Goal: Task Accomplishment & Management: Use online tool/utility

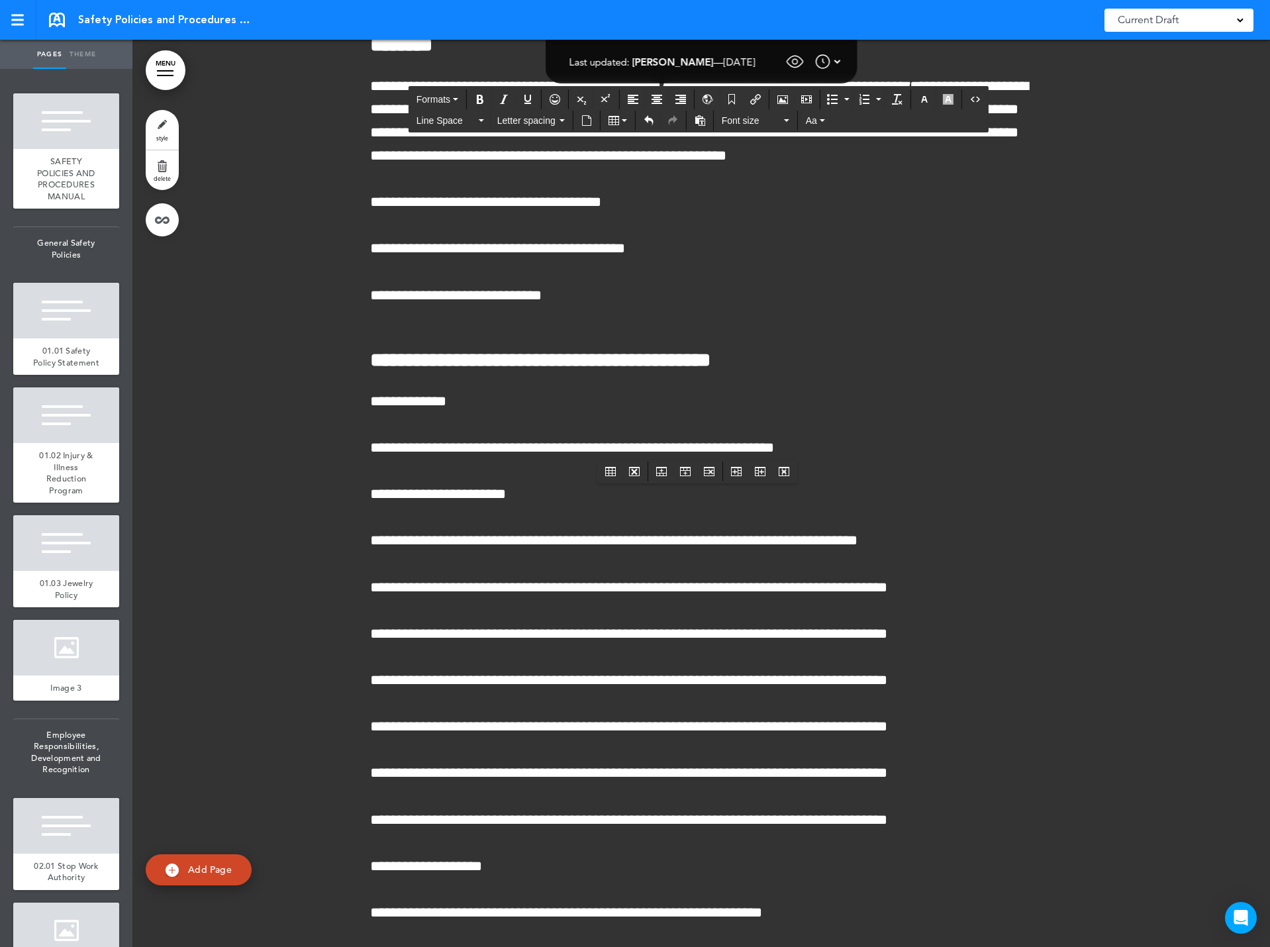
scroll to position [62561, 0]
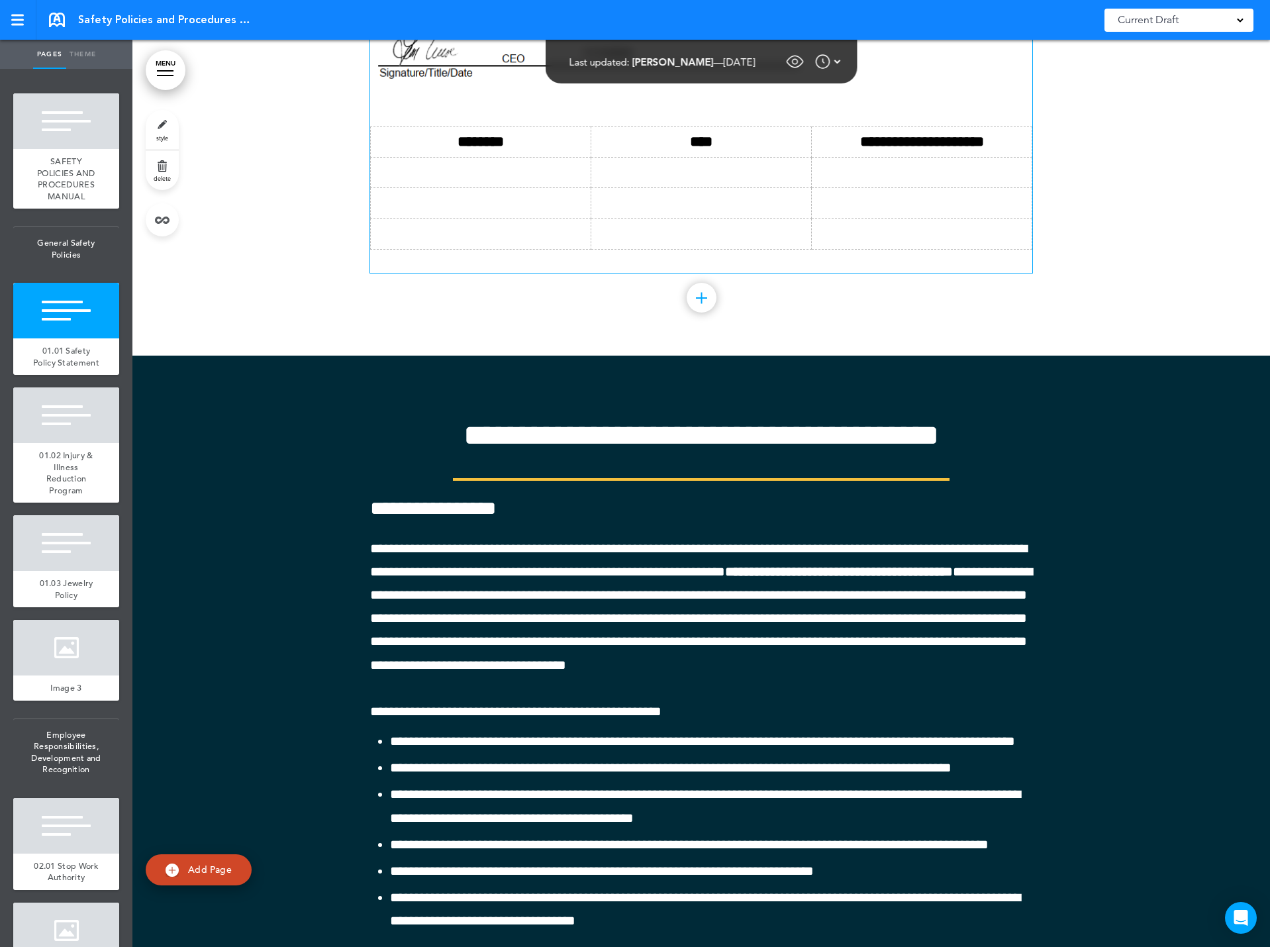
scroll to position [1626, 0]
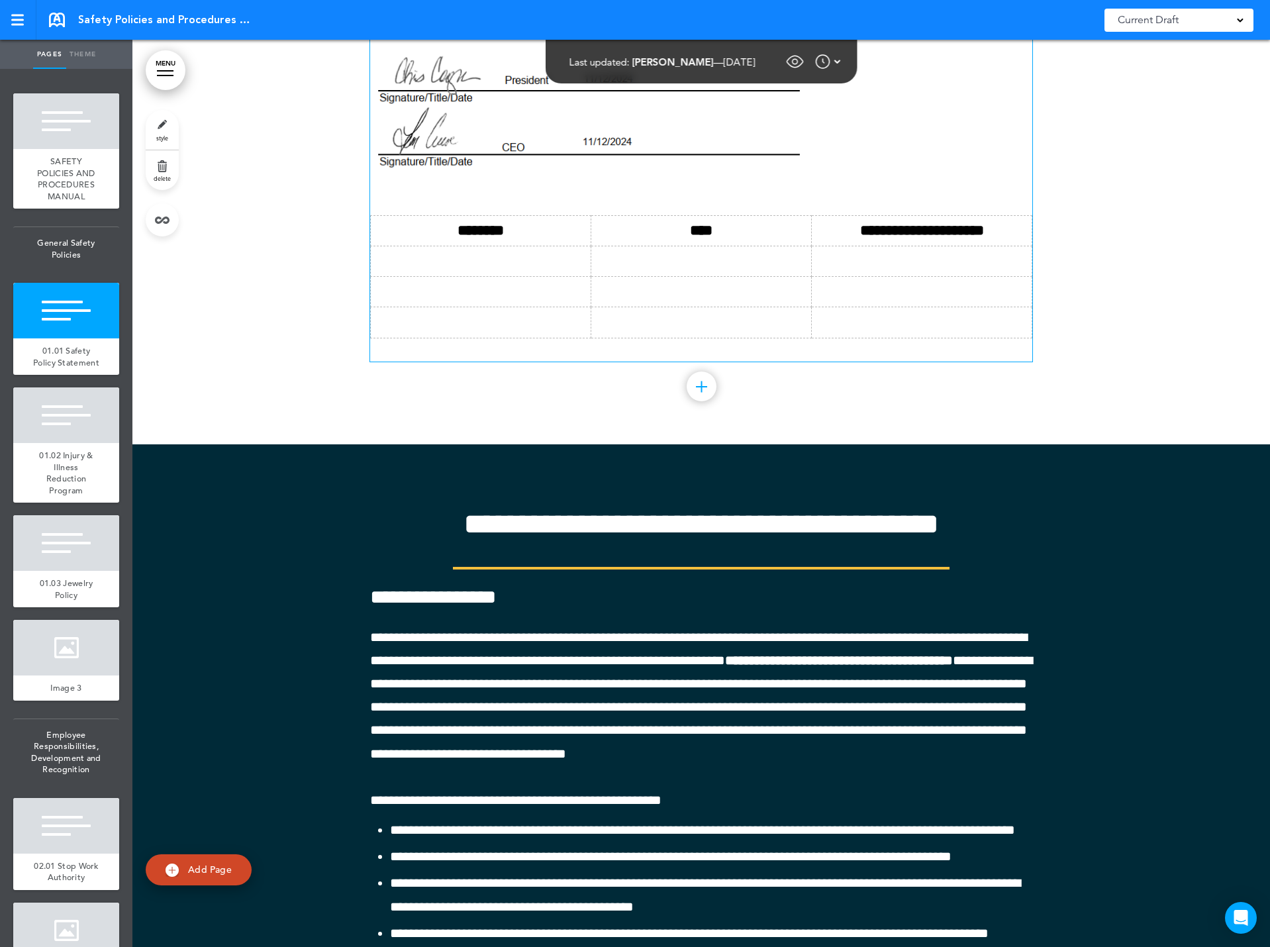
click at [990, 246] on td "**********" at bounding box center [922, 230] width 221 height 30
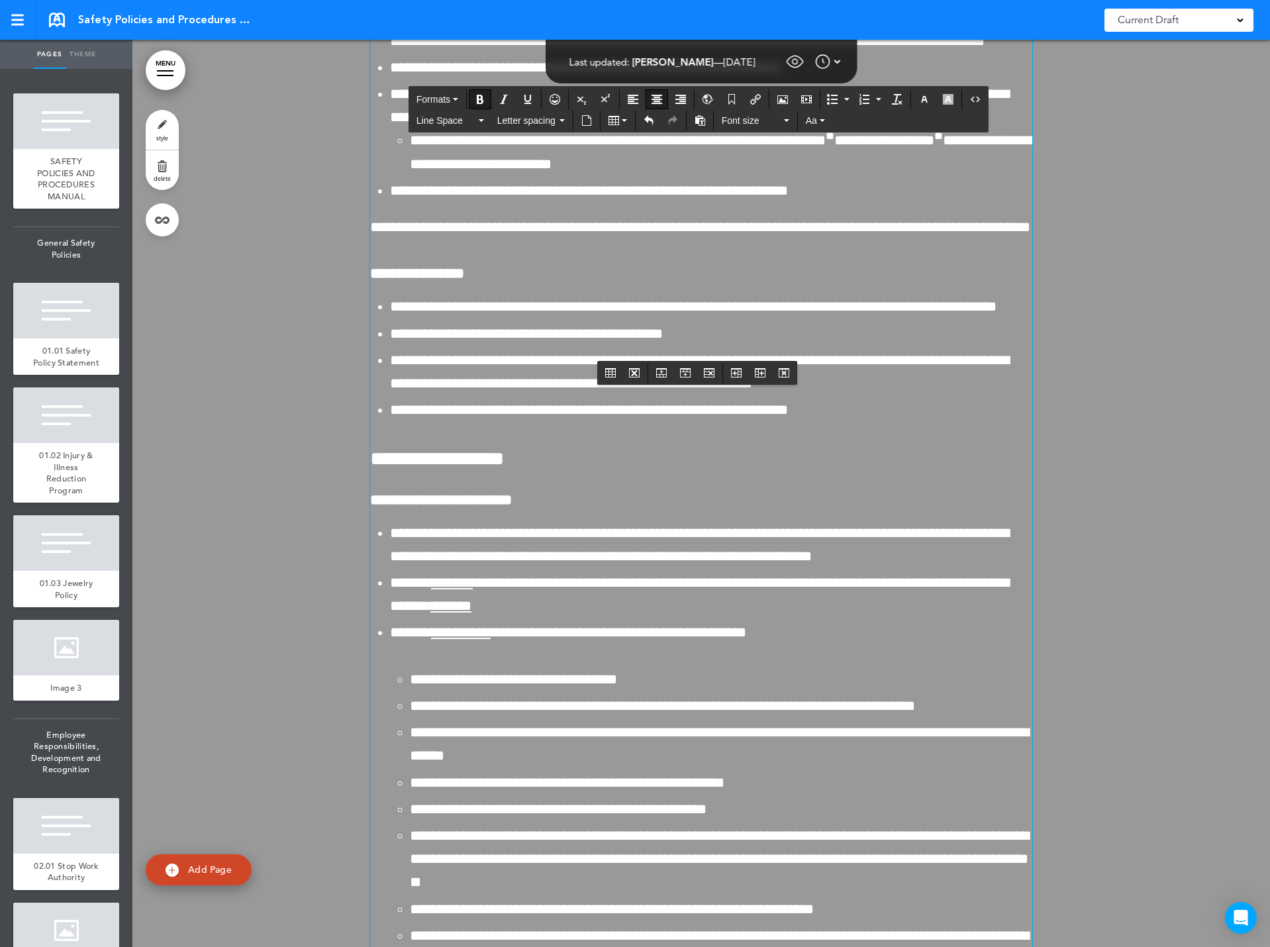
scroll to position [29646, 0]
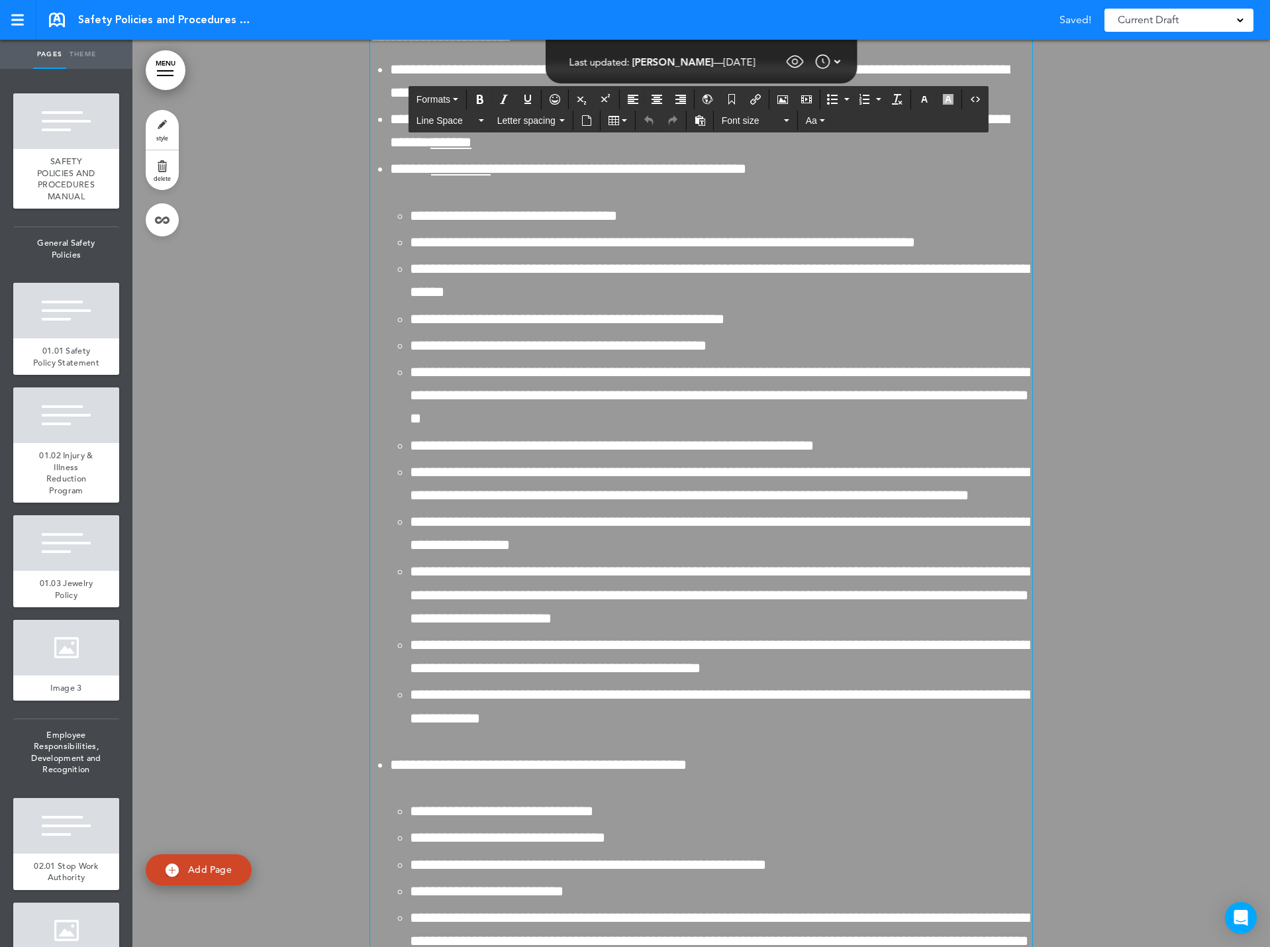
drag, startPoint x: 366, startPoint y: 360, endPoint x: 682, endPoint y: 388, distance: 317.1
click at [924, 102] on icon "button" at bounding box center [924, 99] width 11 height 11
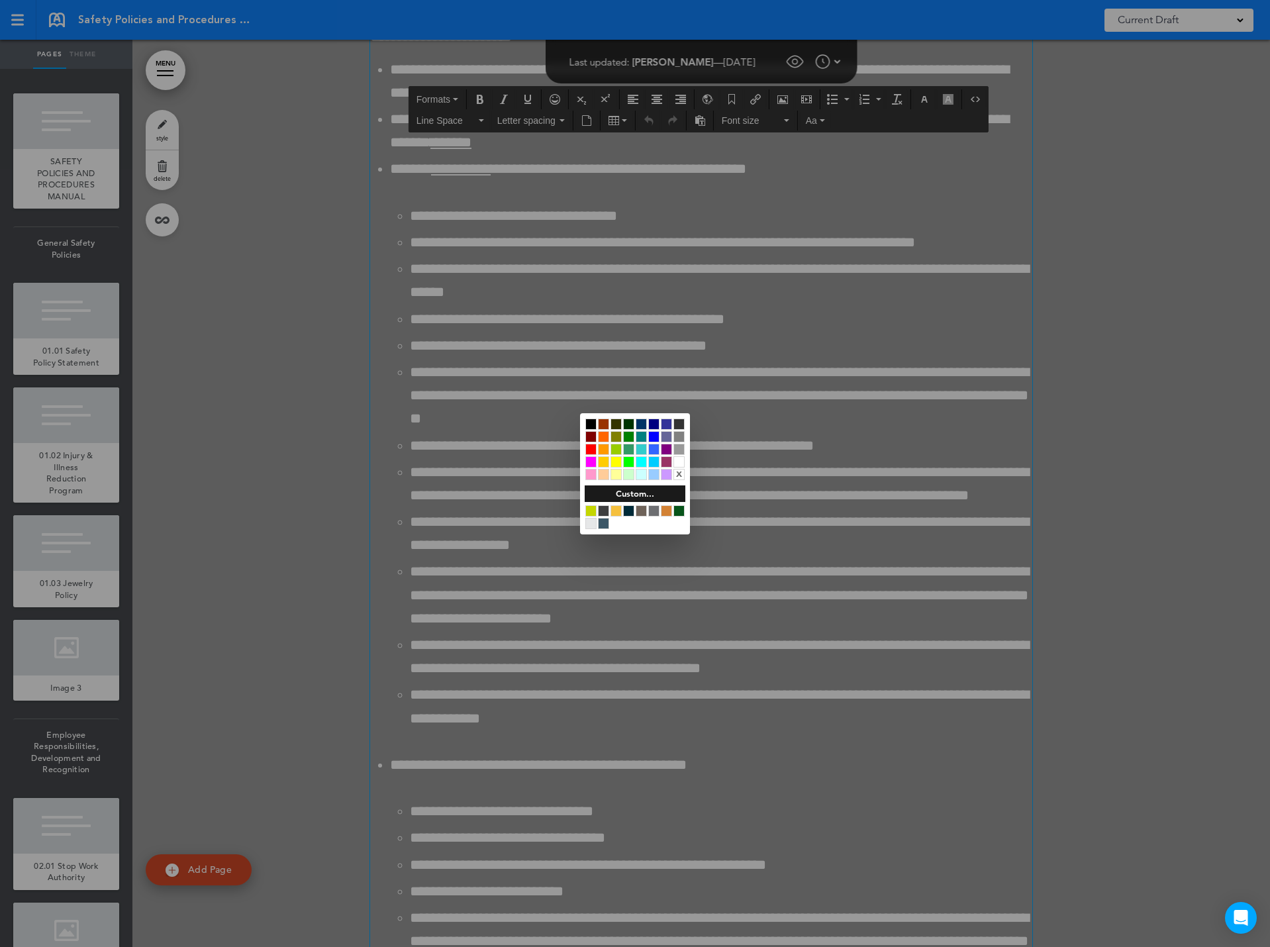
click at [677, 462] on div at bounding box center [679, 461] width 11 height 11
click at [486, 427] on div at bounding box center [635, 473] width 1270 height 947
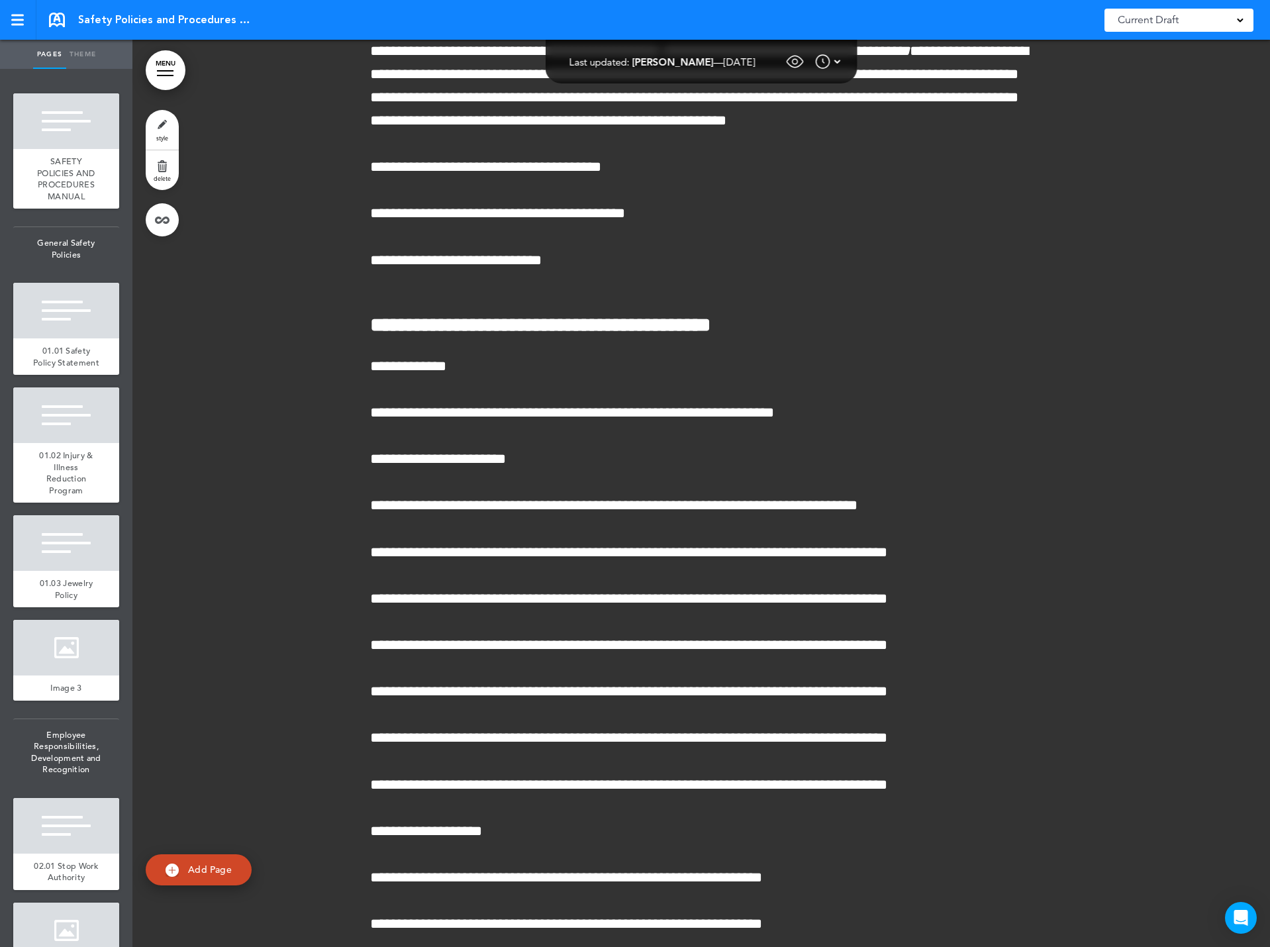
scroll to position [62634, 0]
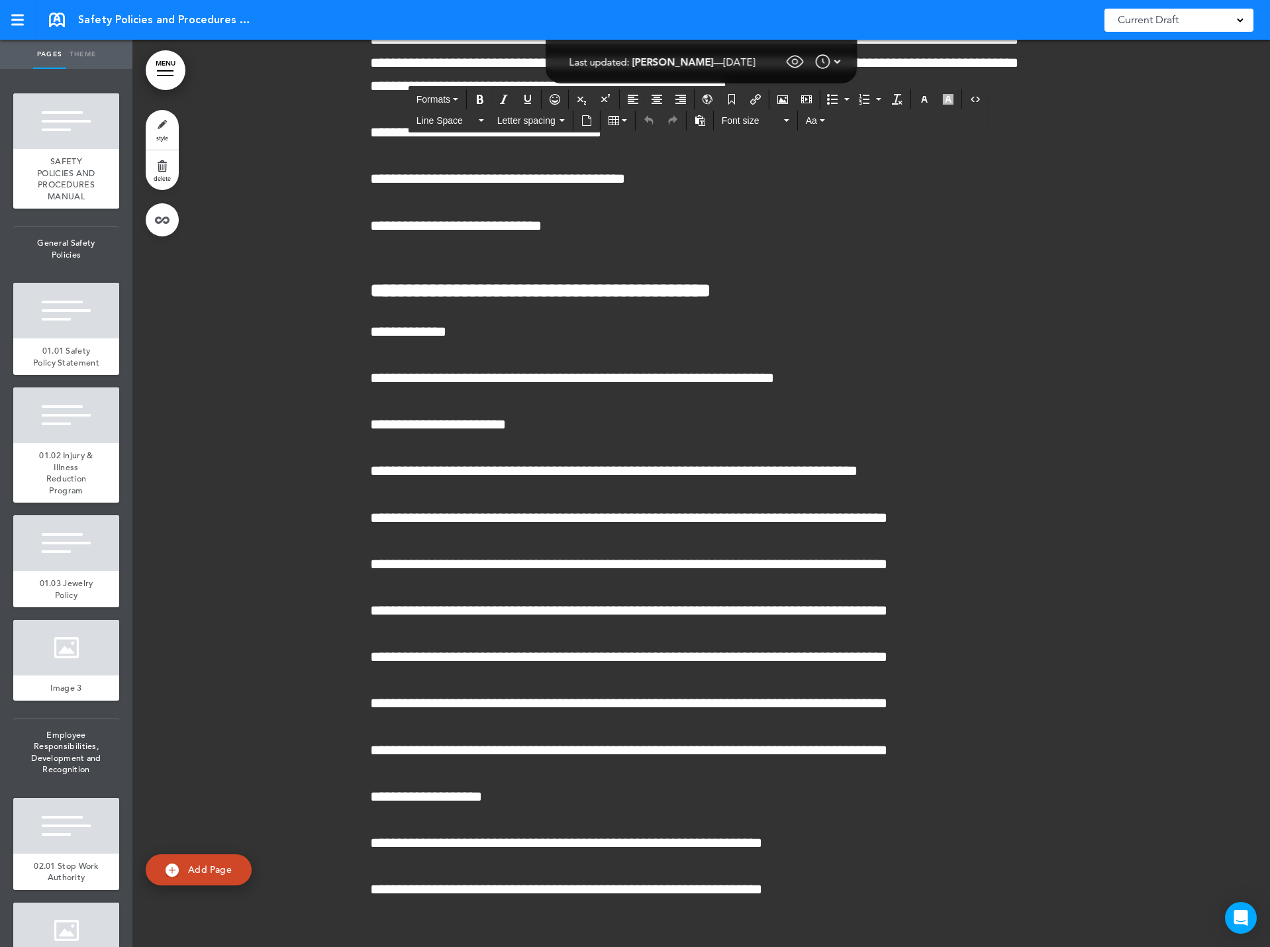
drag, startPoint x: 368, startPoint y: 425, endPoint x: 968, endPoint y: 424, distance: 600.1
click at [480, 97] on icon "Bold" at bounding box center [480, 99] width 11 height 11
click at [653, 99] on icon "Align center" at bounding box center [657, 99] width 11 height 11
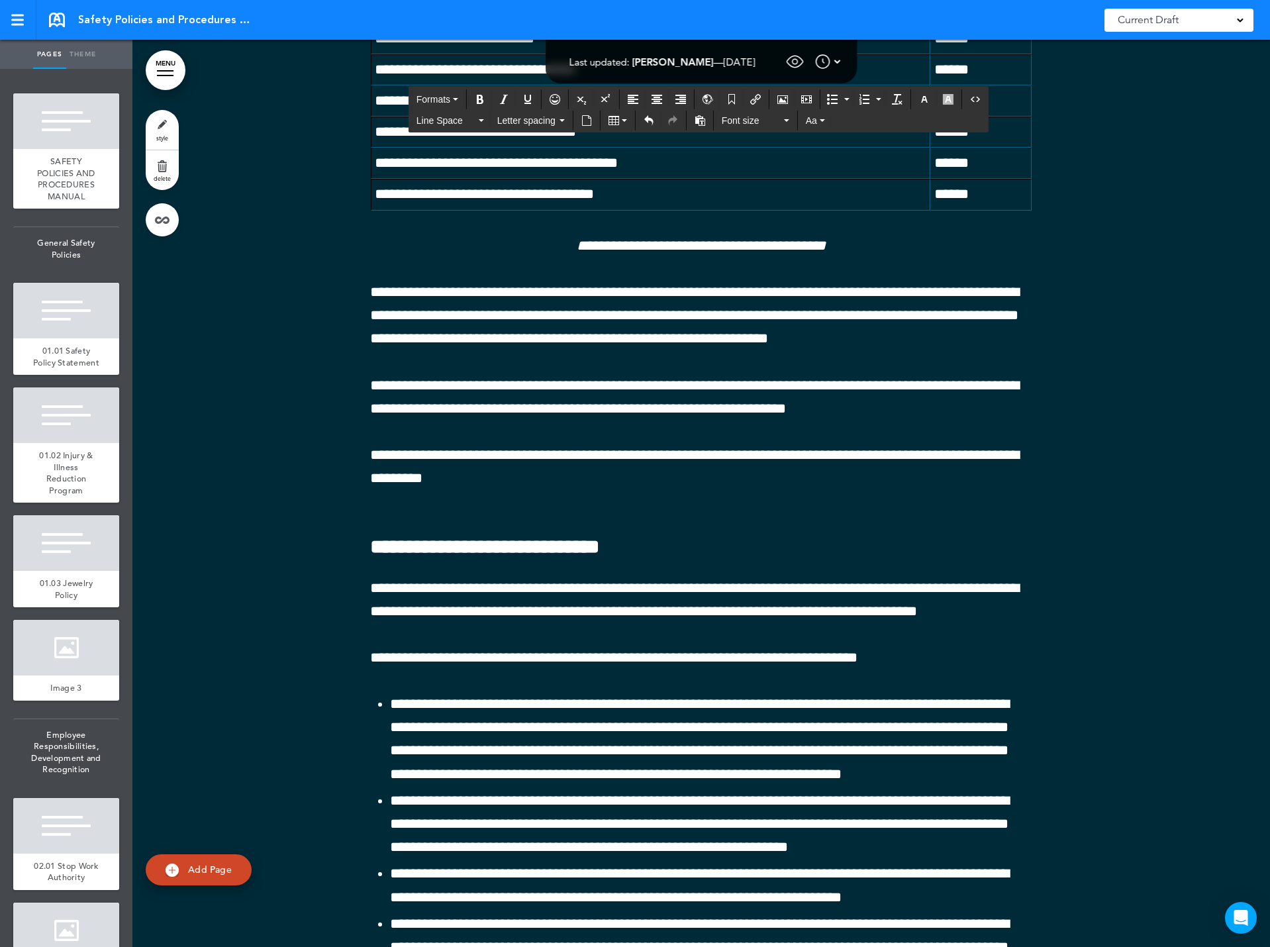
scroll to position [77406, 0]
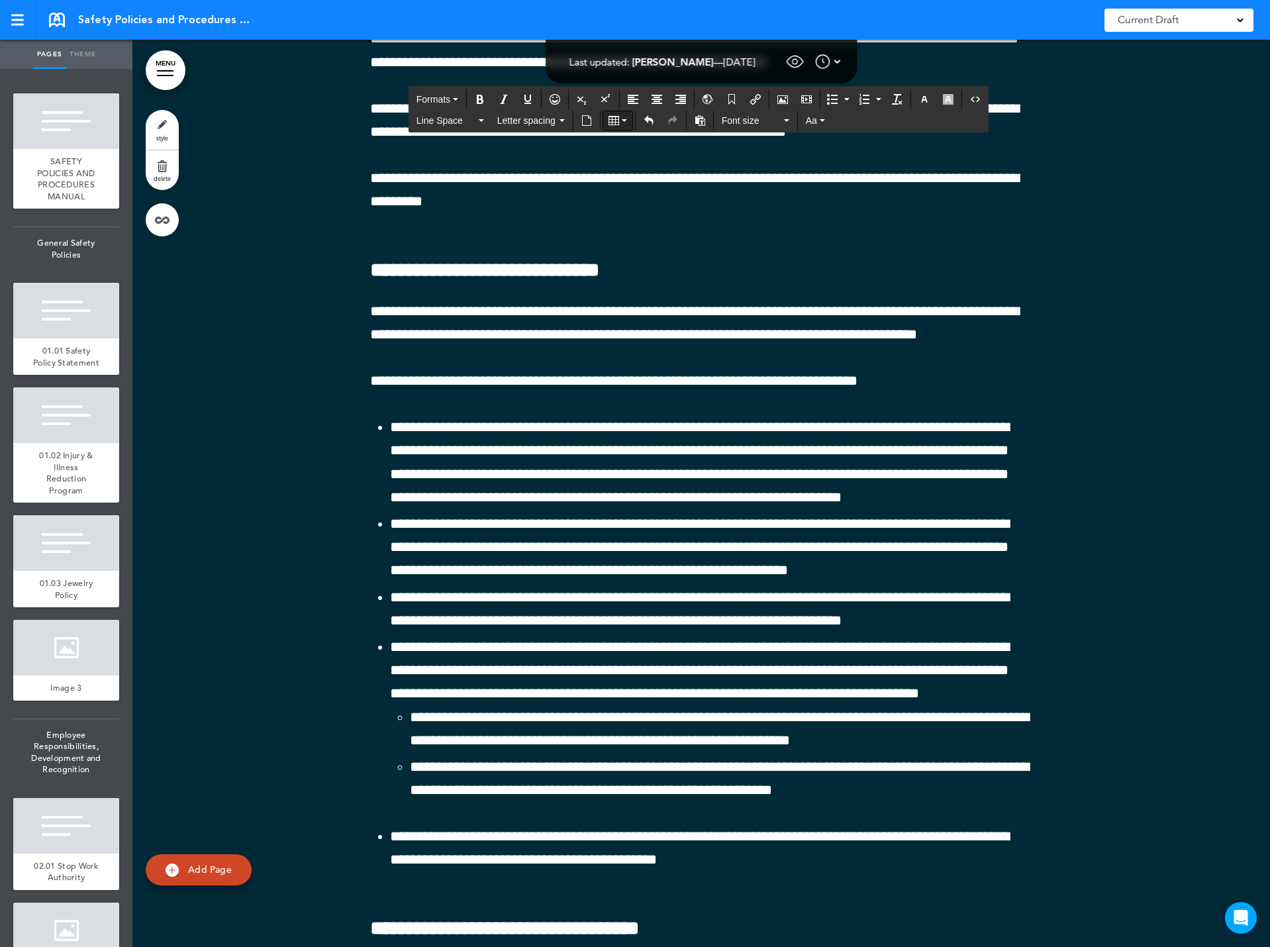
click at [615, 115] on icon "Table" at bounding box center [614, 120] width 11 height 11
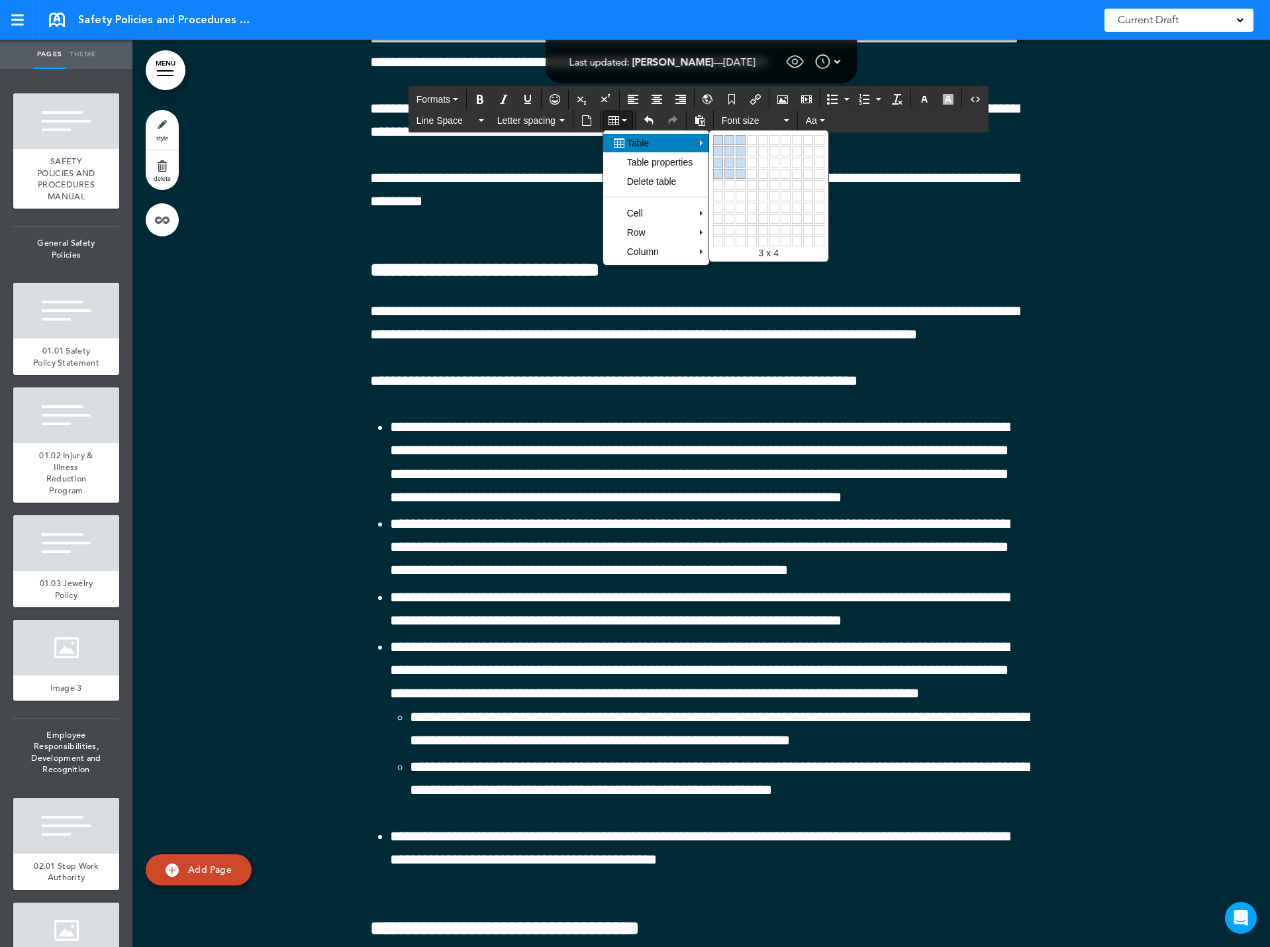
click at [743, 174] on link at bounding box center [741, 174] width 10 height 10
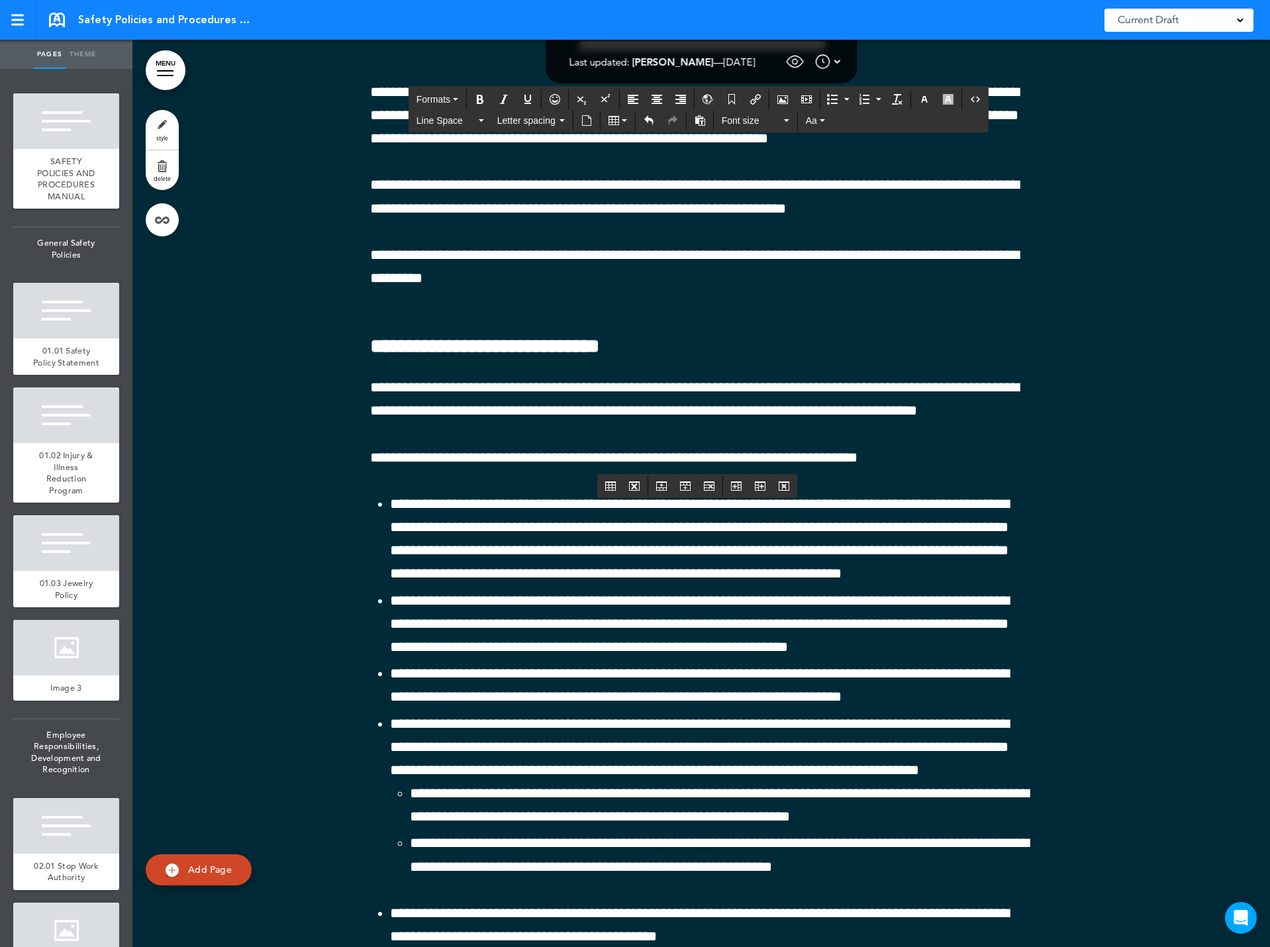
drag, startPoint x: 369, startPoint y: 510, endPoint x: 972, endPoint y: 509, distance: 603.5
click at [480, 95] on icon "Bold" at bounding box center [480, 99] width 11 height 11
click at [660, 97] on icon "Align center" at bounding box center [657, 99] width 11 height 11
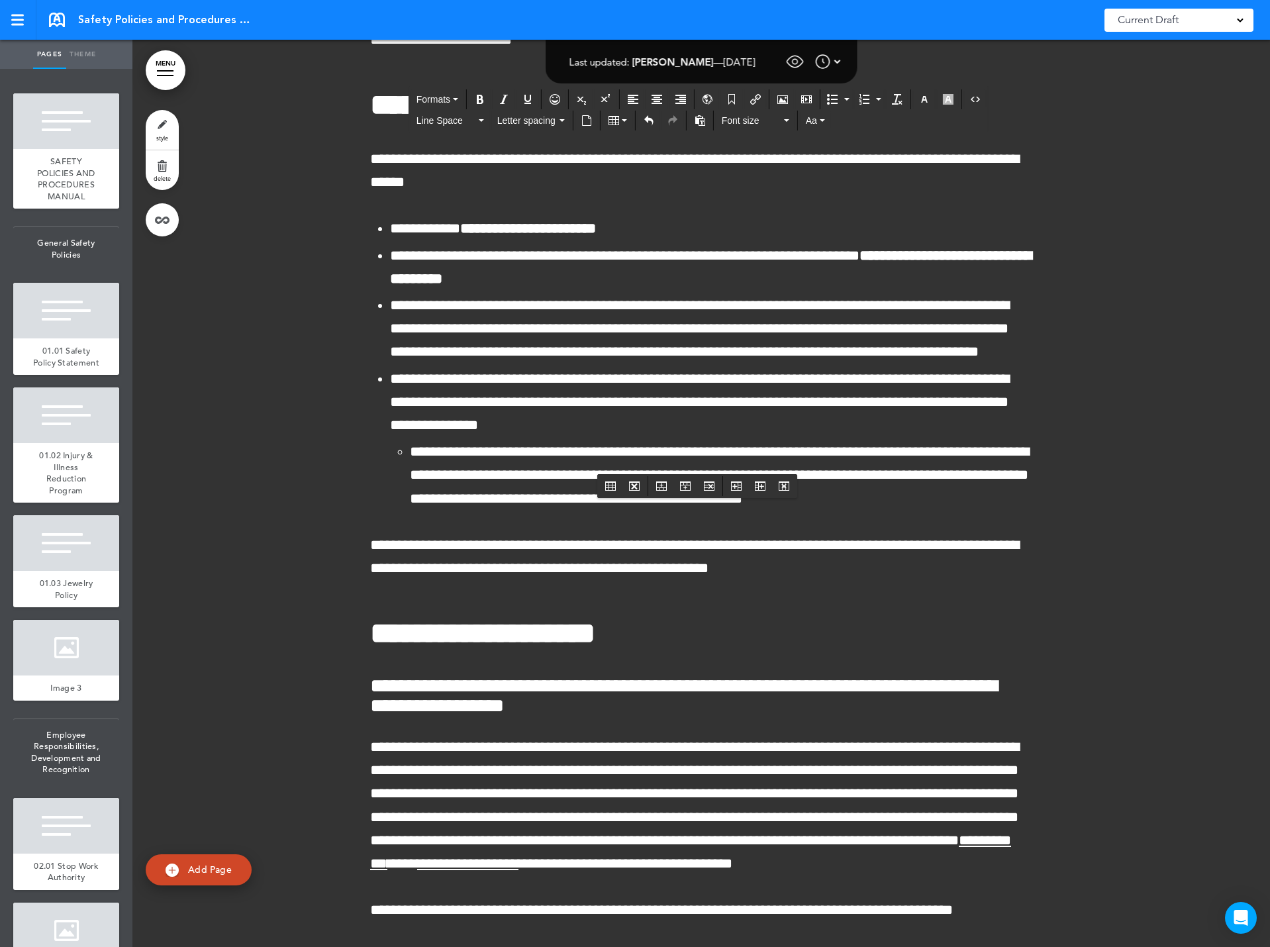
scroll to position [81778, 0]
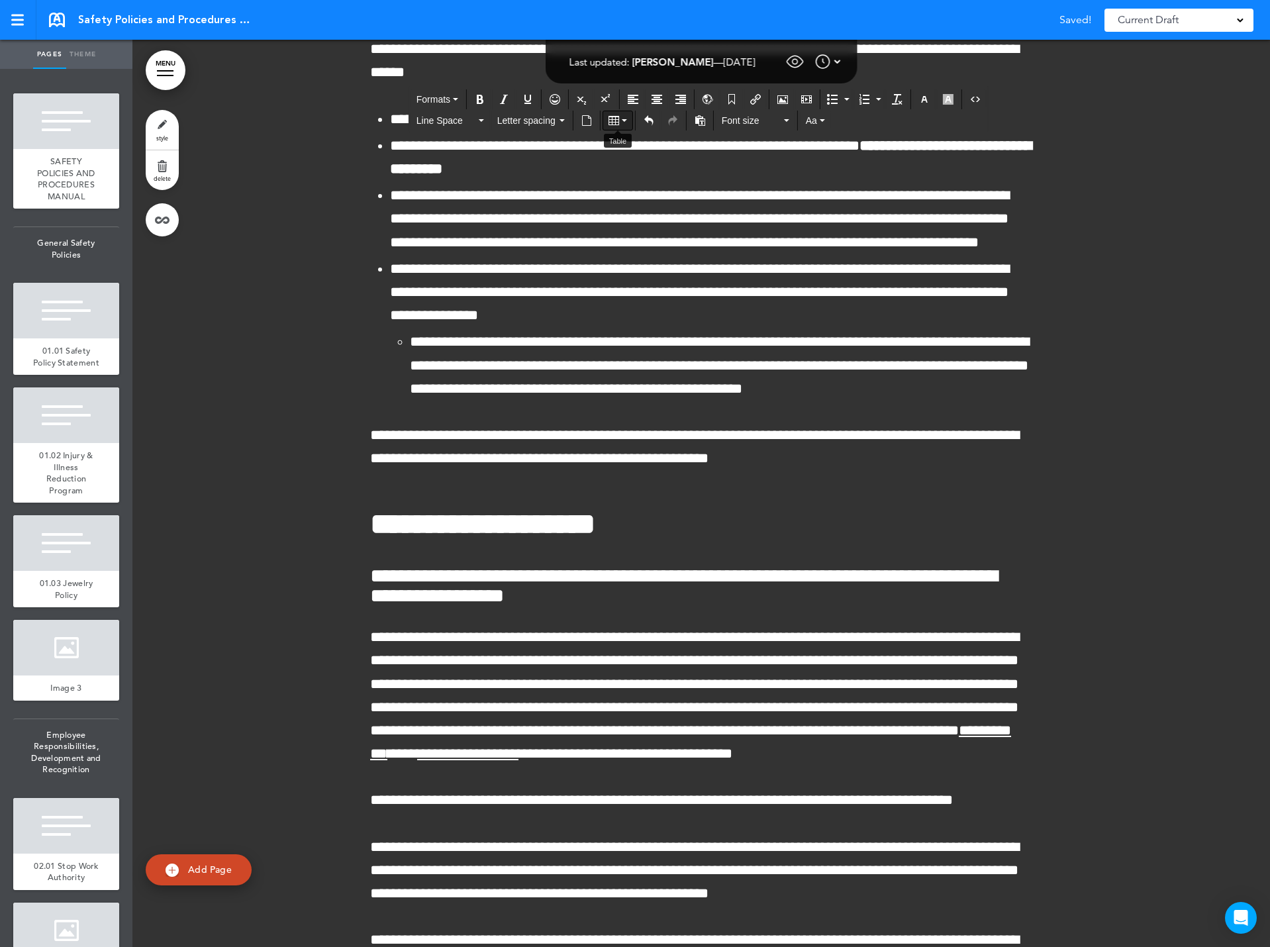
click at [614, 125] on icon "Table" at bounding box center [614, 120] width 11 height 11
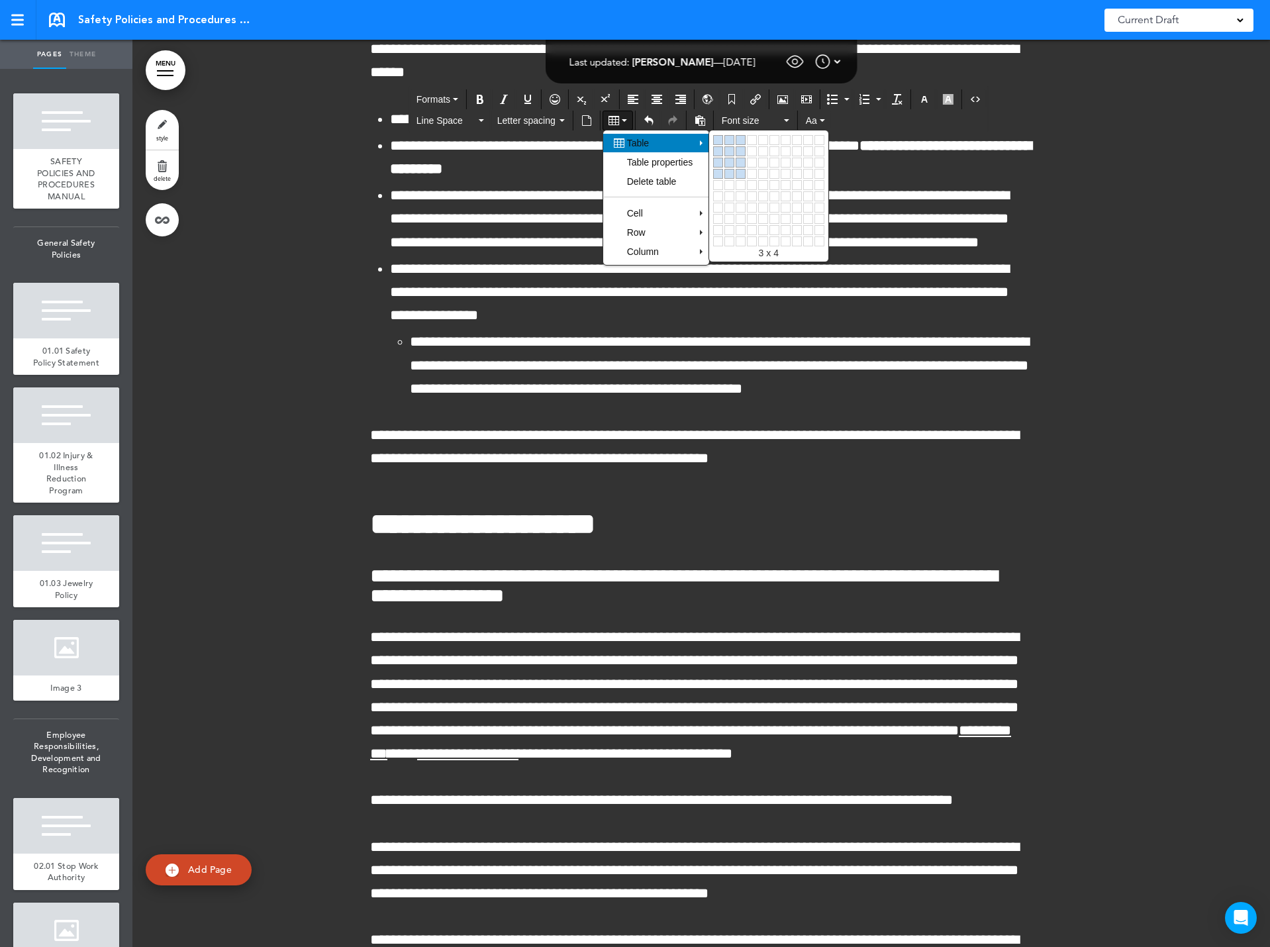
click at [743, 169] on link at bounding box center [741, 174] width 10 height 10
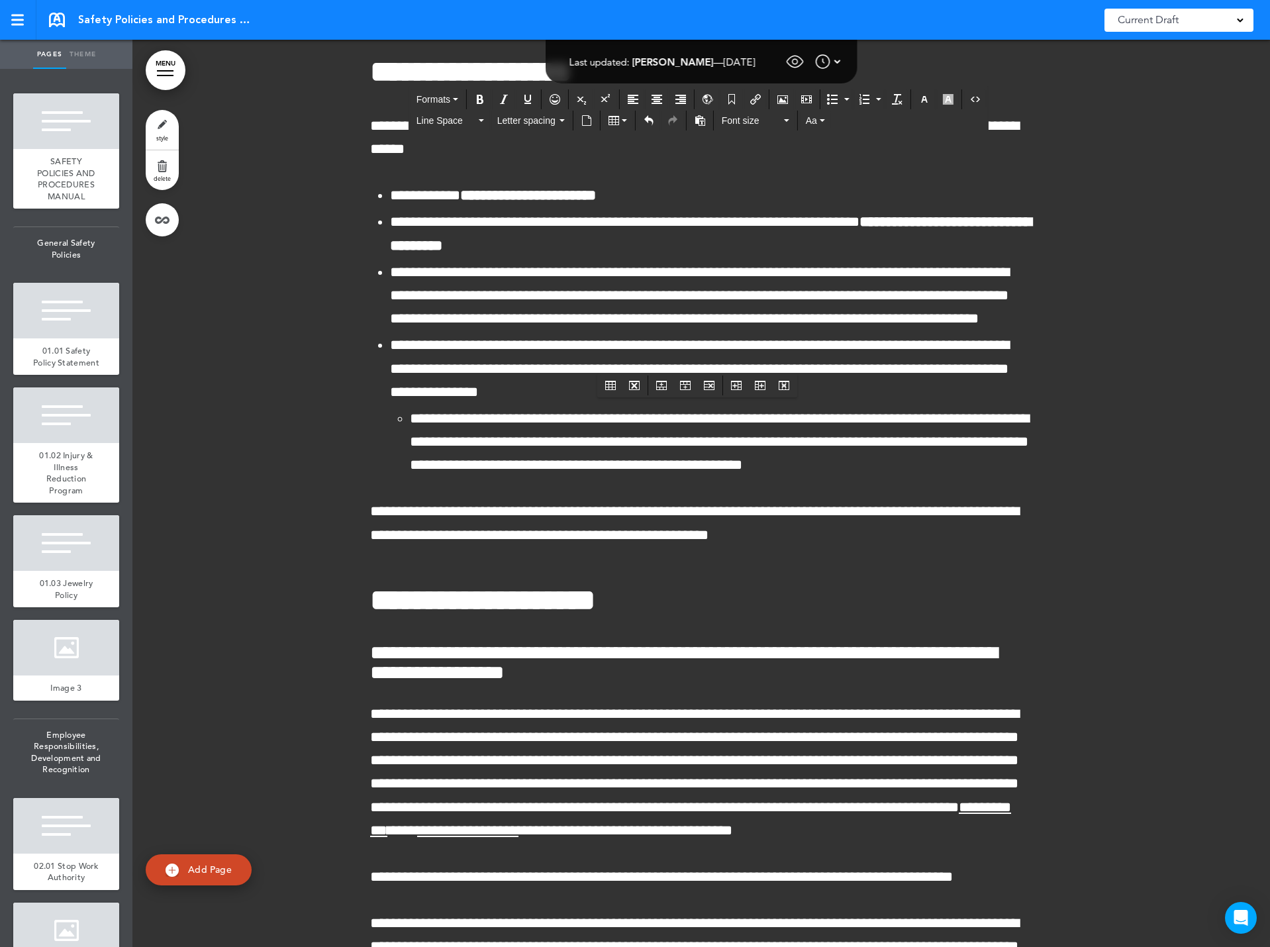
drag, startPoint x: 964, startPoint y: 409, endPoint x: 433, endPoint y: 399, distance: 532.0
click at [480, 99] on icon "Bold" at bounding box center [480, 99] width 11 height 11
click at [655, 99] on icon "Align center" at bounding box center [657, 99] width 11 height 11
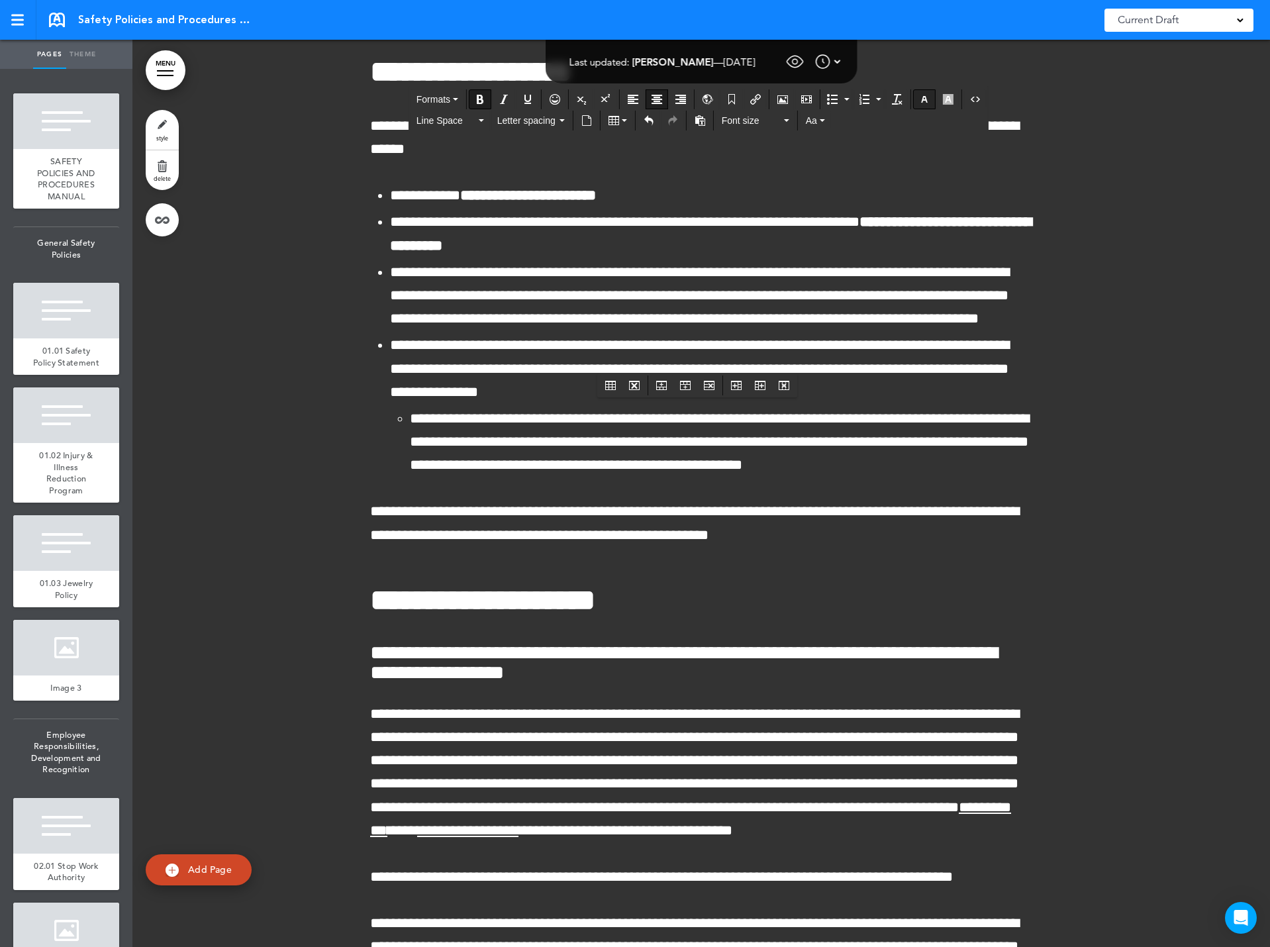
click at [923, 102] on icon "button" at bounding box center [924, 99] width 11 height 11
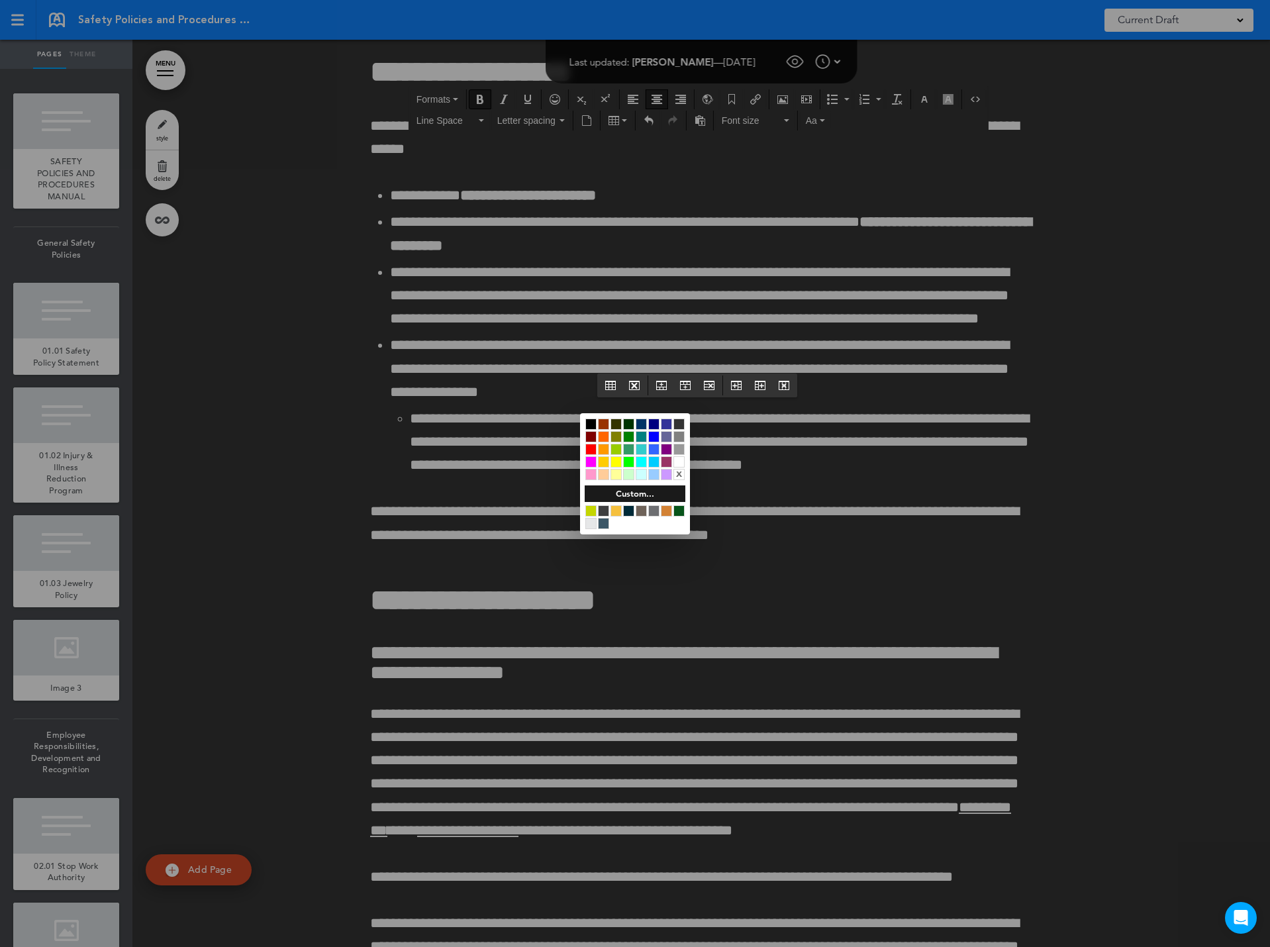
click at [678, 462] on div at bounding box center [679, 461] width 11 height 11
click at [482, 443] on div at bounding box center [635, 473] width 1270 height 947
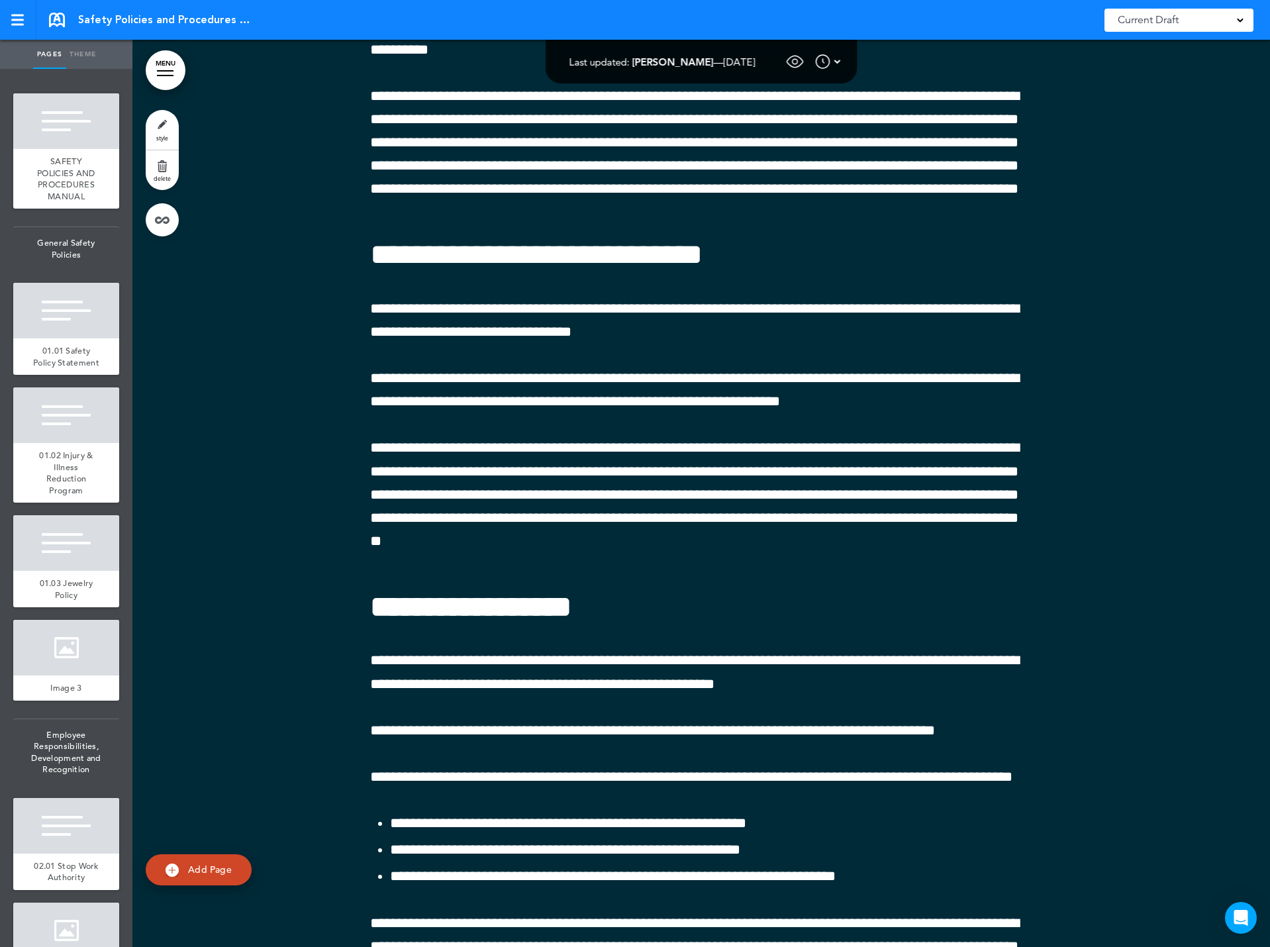
scroll to position [89594, 0]
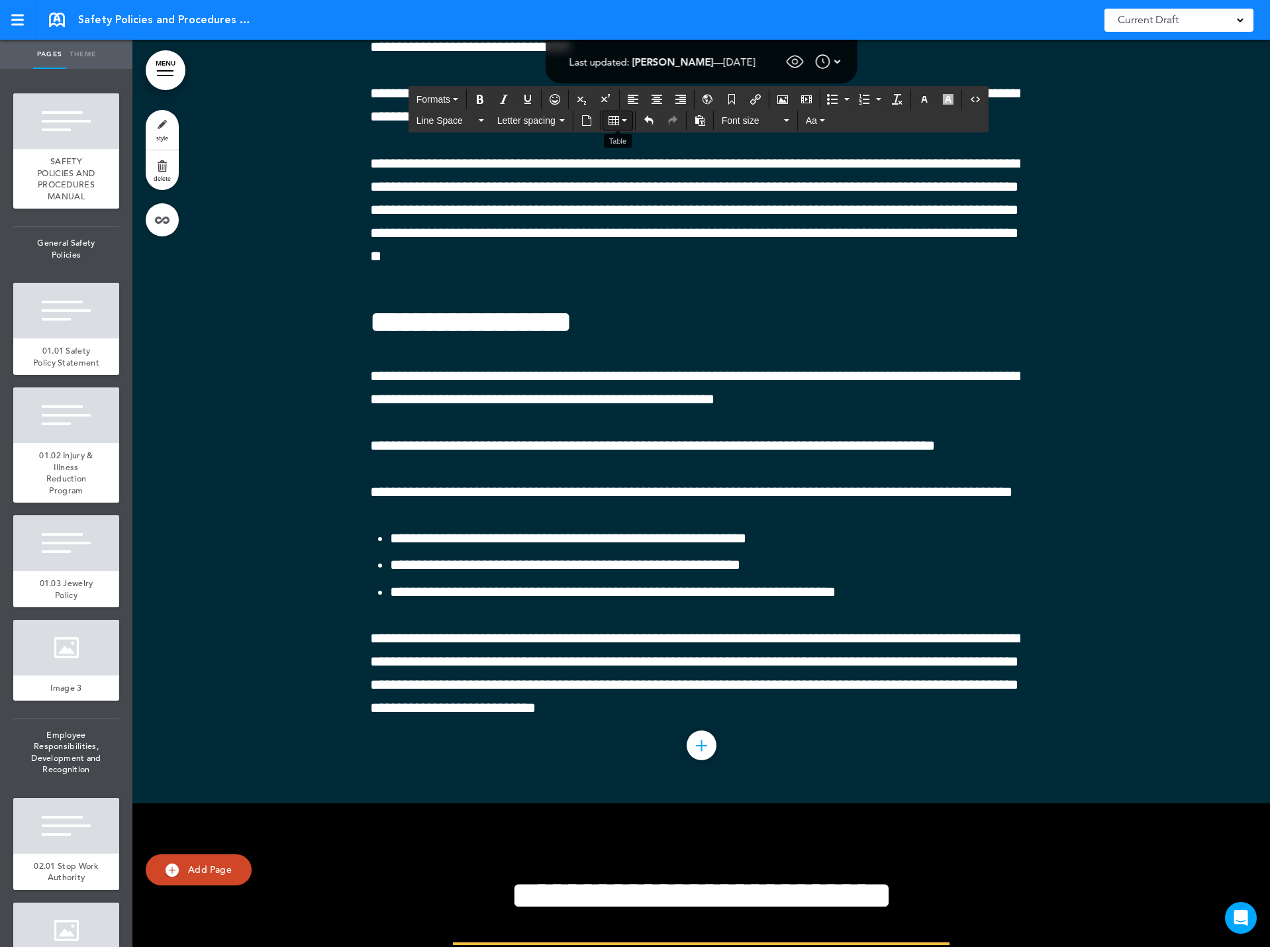
click at [619, 119] on button "Table" at bounding box center [617, 120] width 29 height 19
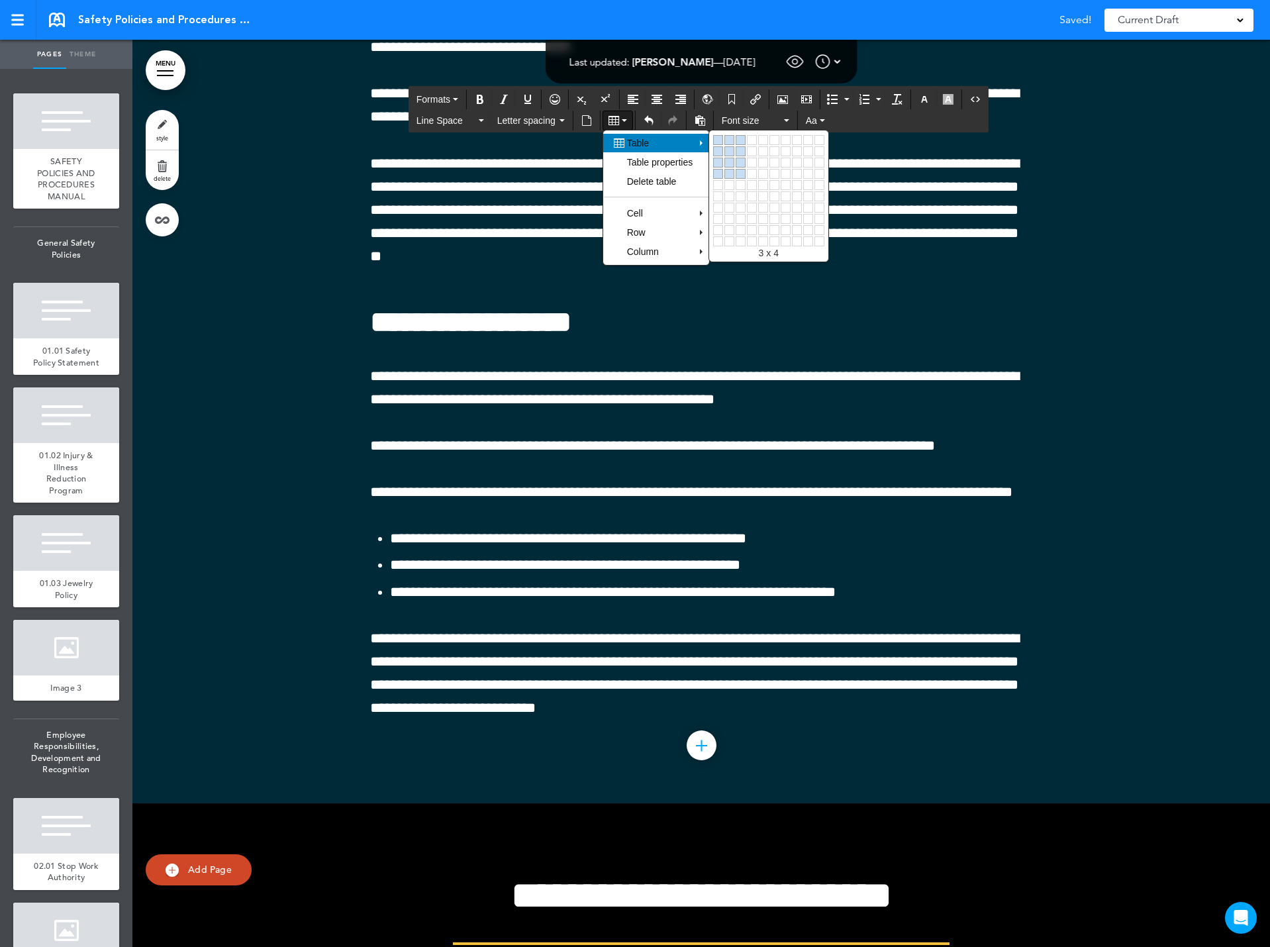
click at [741, 169] on link at bounding box center [741, 174] width 10 height 10
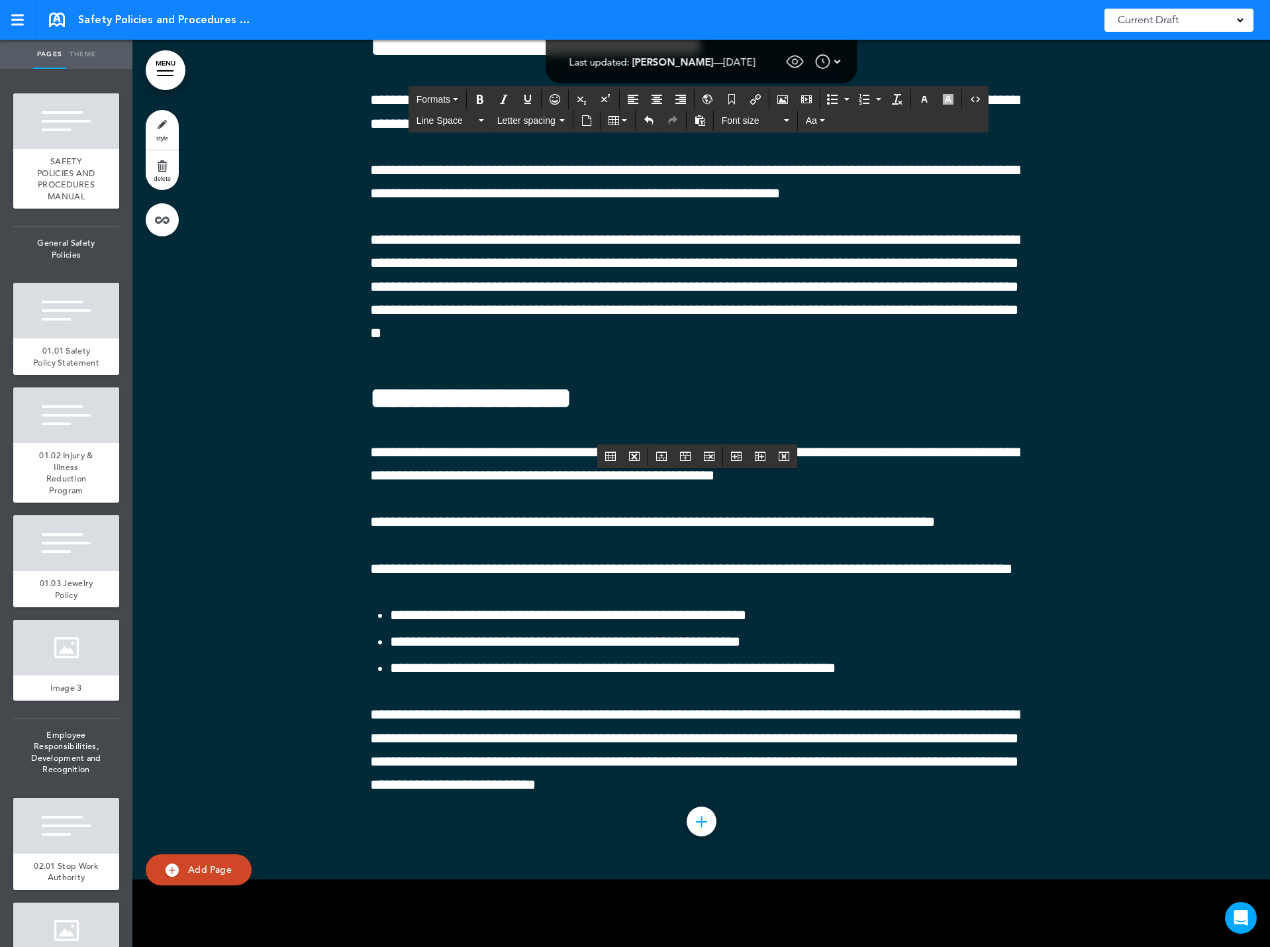
drag, startPoint x: 980, startPoint y: 484, endPoint x: 446, endPoint y: 476, distance: 533.3
click at [478, 100] on icon "Bold" at bounding box center [480, 99] width 11 height 11
click at [656, 101] on icon "Align center" at bounding box center [657, 99] width 11 height 11
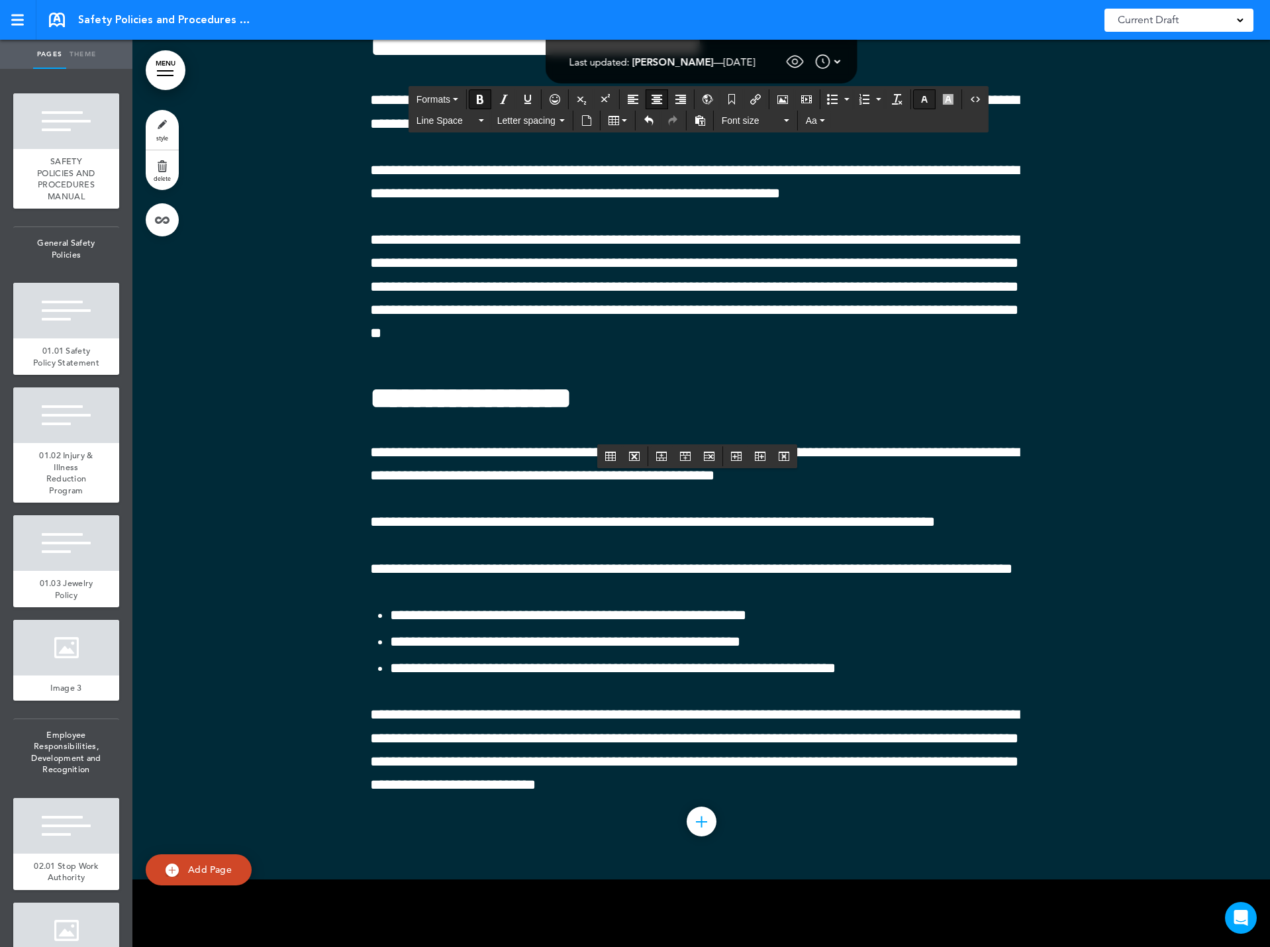
click at [927, 102] on icon "button" at bounding box center [924, 99] width 11 height 11
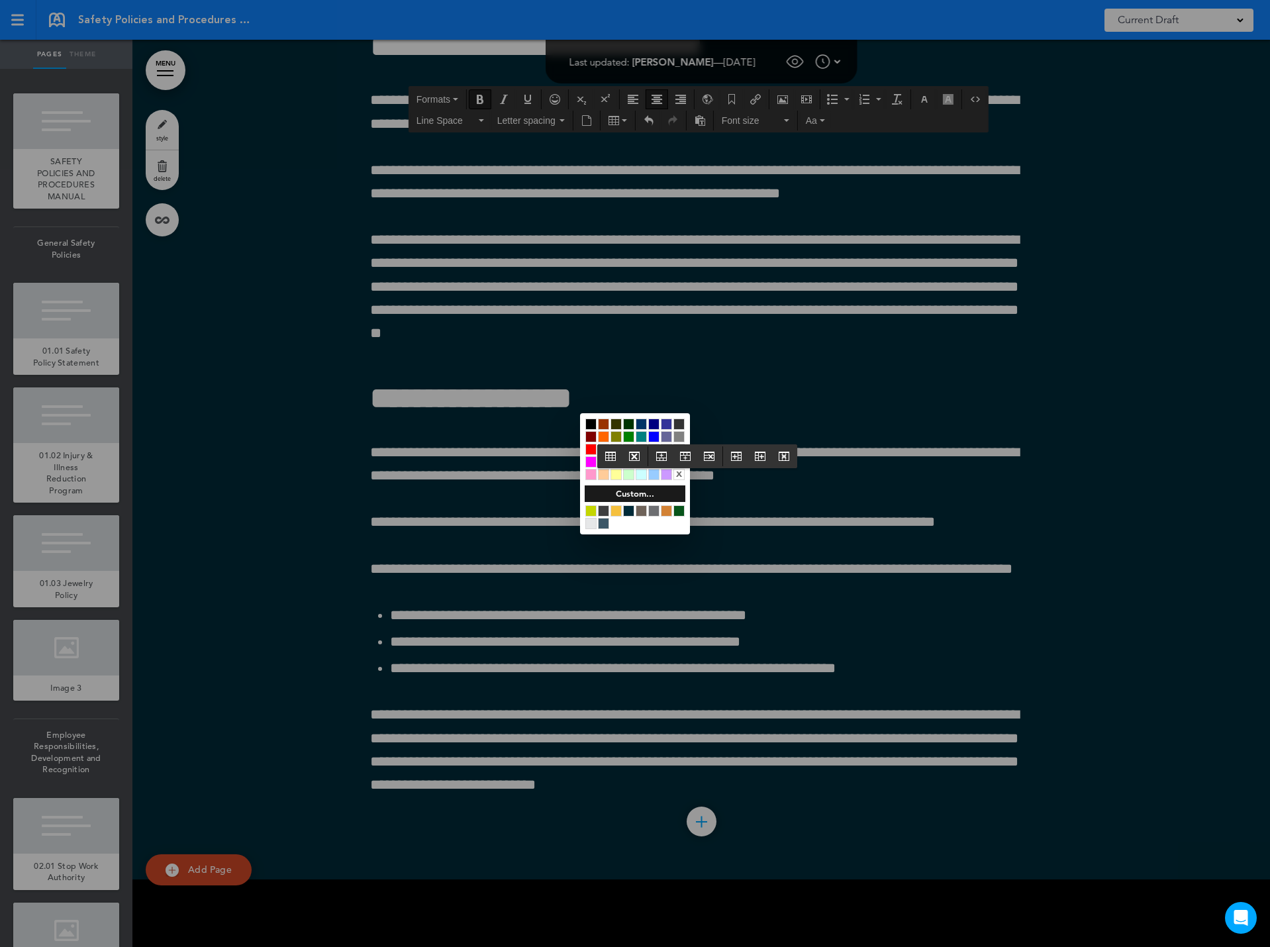
click at [871, 498] on div at bounding box center [635, 473] width 1270 height 947
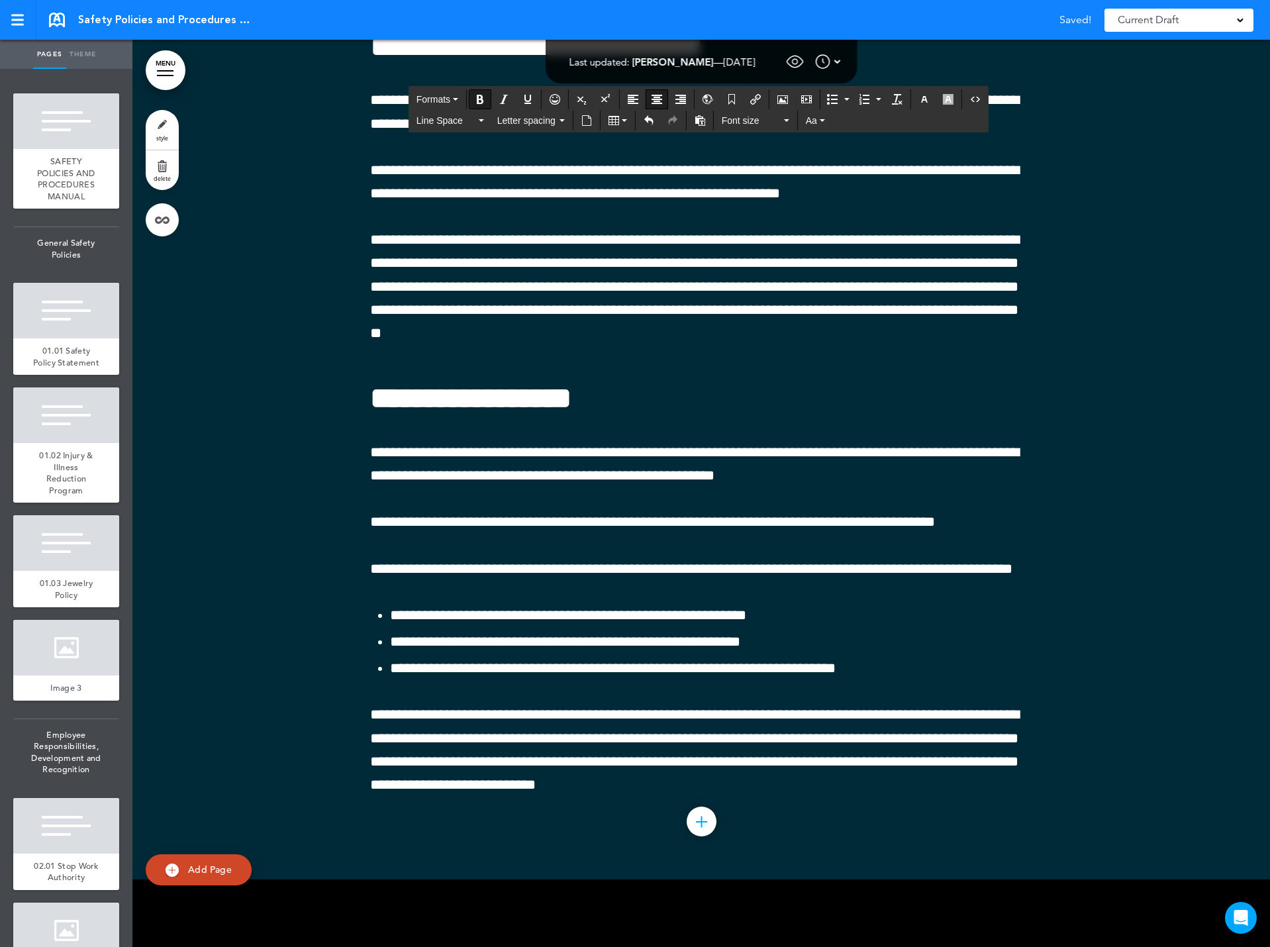
drag, startPoint x: 445, startPoint y: 479, endPoint x: 996, endPoint y: 470, distance: 550.5
click at [917, 103] on button "button" at bounding box center [924, 99] width 21 height 19
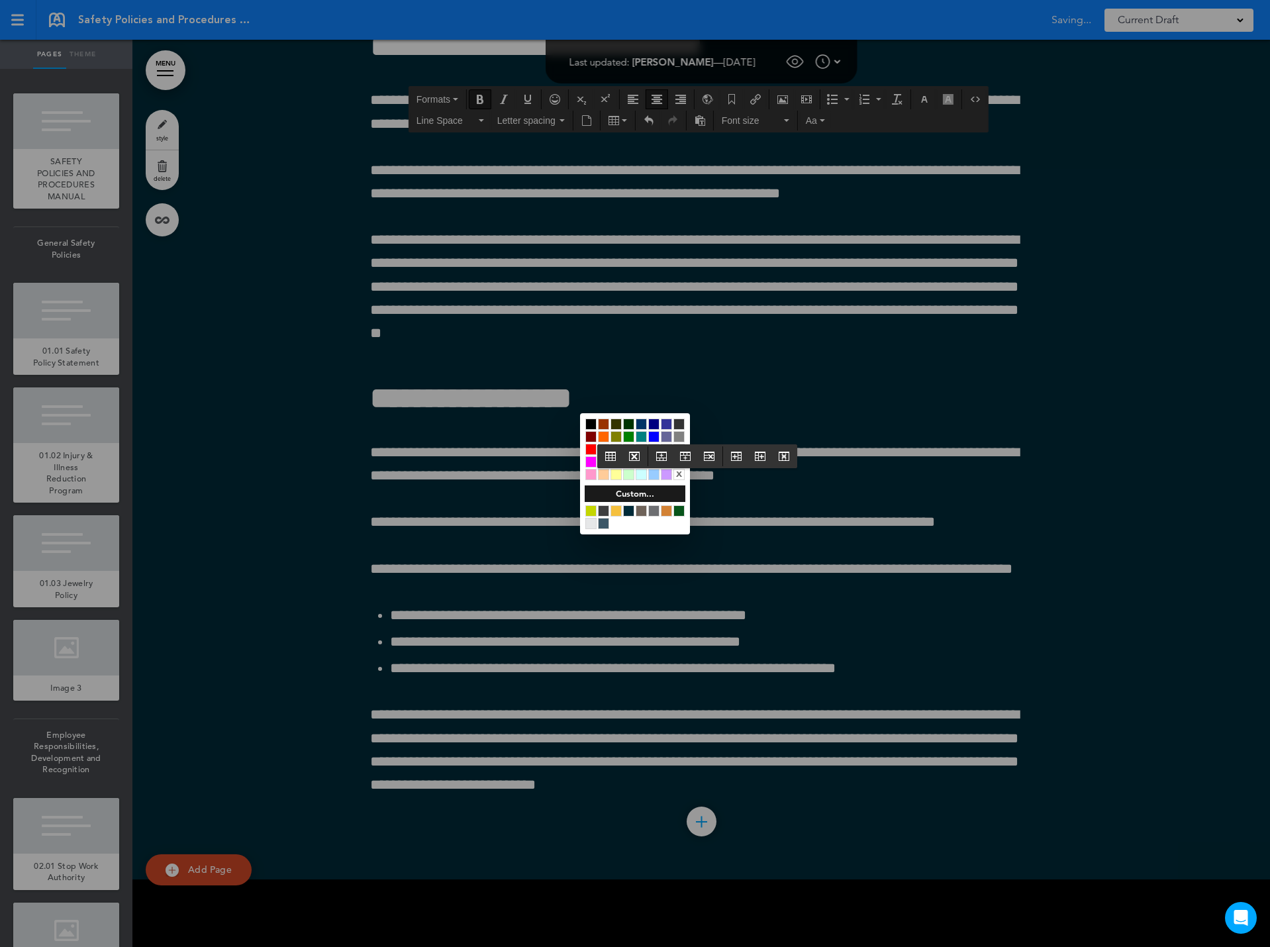
click at [832, 88] on div at bounding box center [635, 473] width 1270 height 947
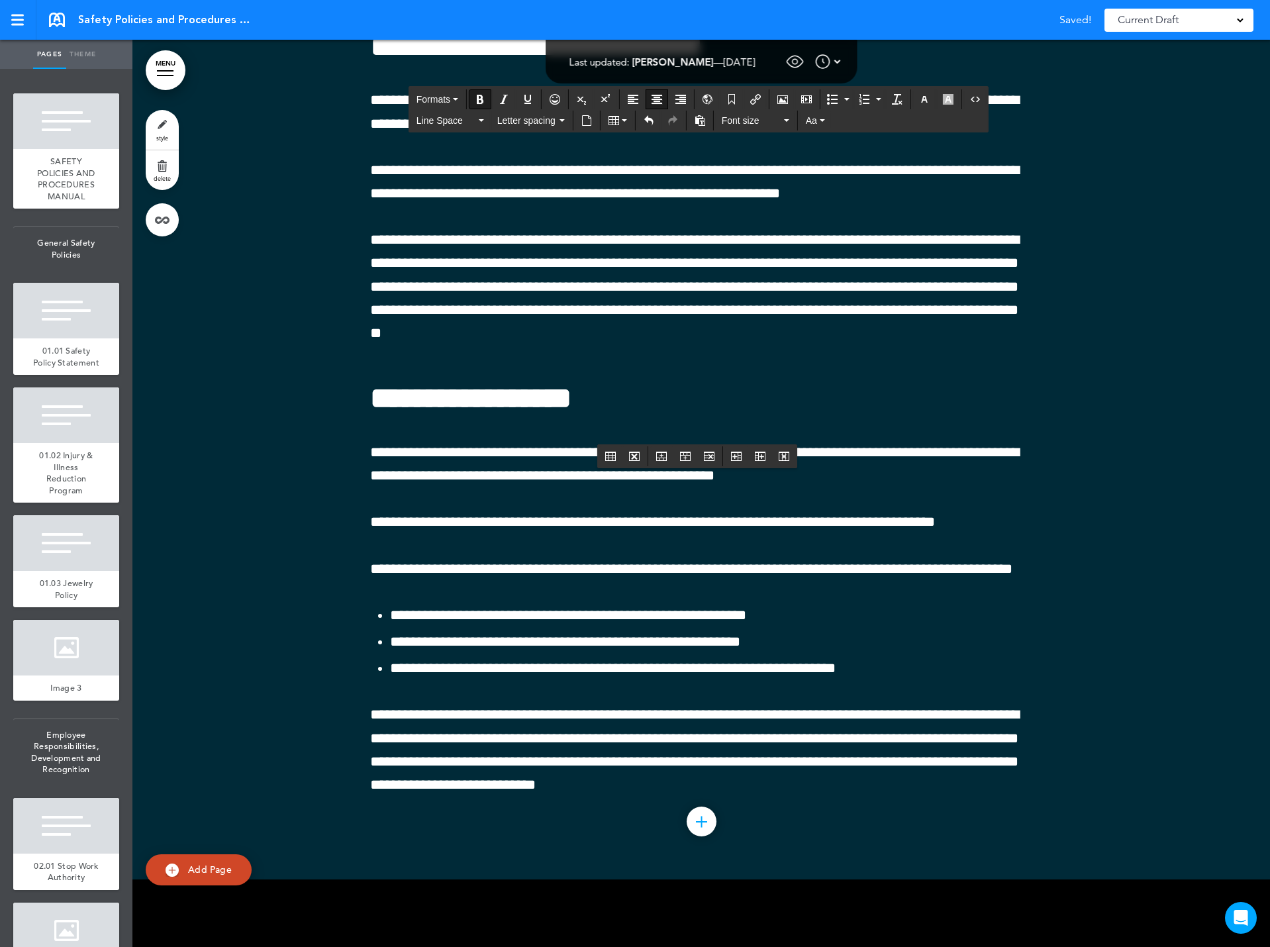
click at [921, 97] on icon "button" at bounding box center [924, 99] width 11 height 11
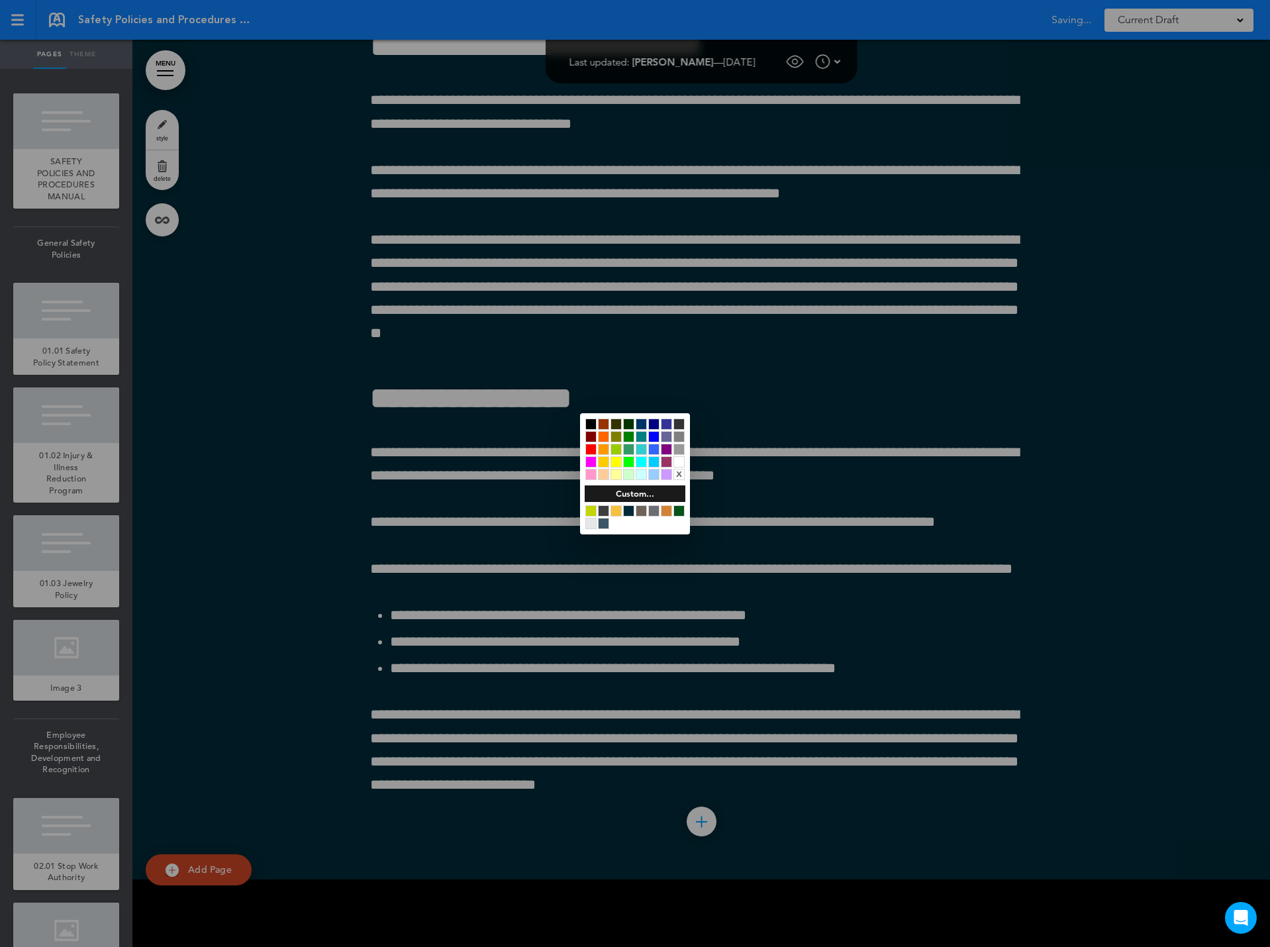
click at [531, 474] on div at bounding box center [635, 473] width 1270 height 947
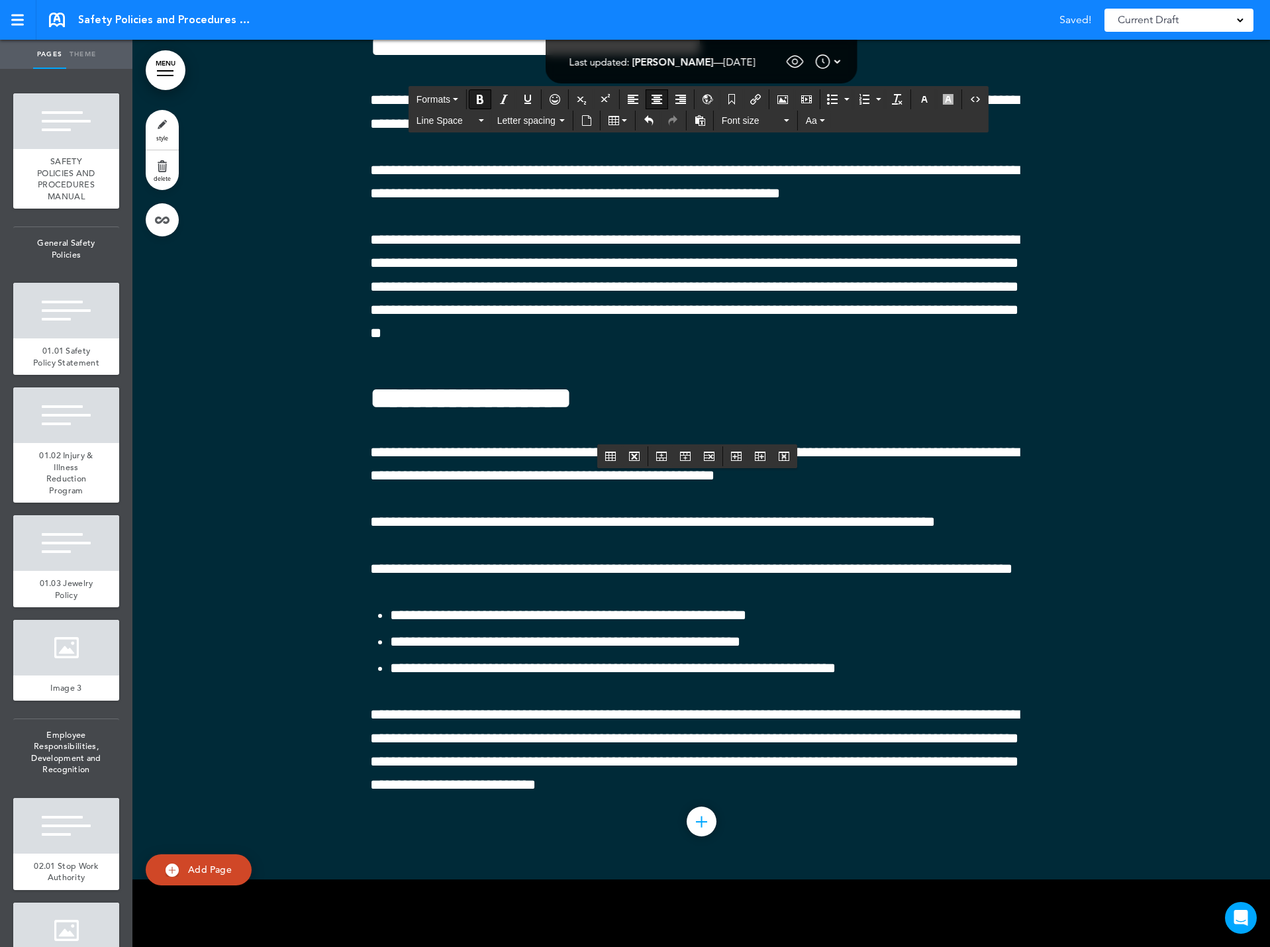
drag, startPoint x: 1002, startPoint y: 483, endPoint x: 568, endPoint y: 482, distance: 433.9
click at [929, 98] on icon "button" at bounding box center [924, 99] width 11 height 11
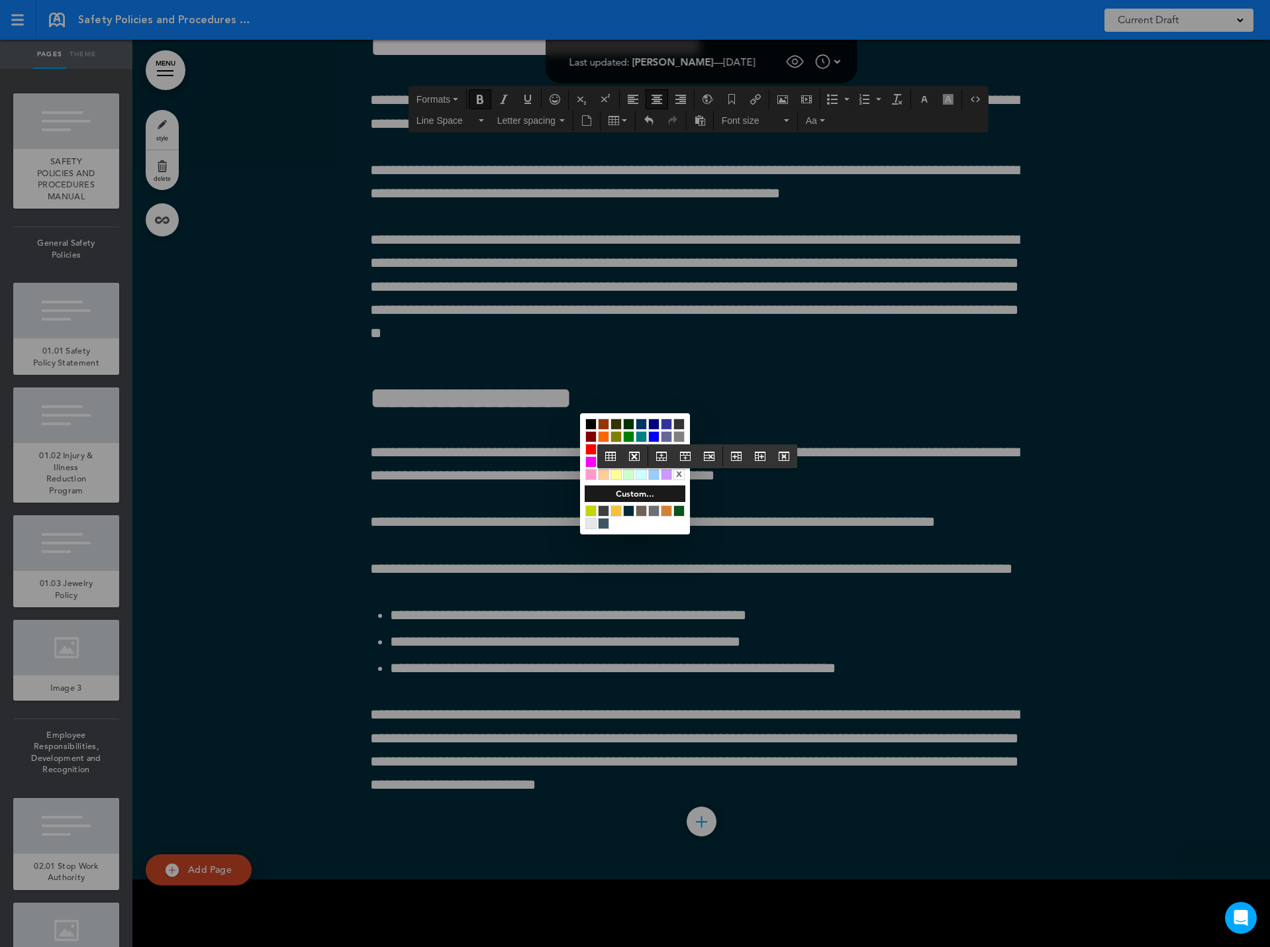
click at [680, 473] on div "x" at bounding box center [679, 474] width 11 height 11
click at [680, 460] on div at bounding box center [679, 461] width 11 height 11
click at [487, 533] on div at bounding box center [635, 473] width 1270 height 947
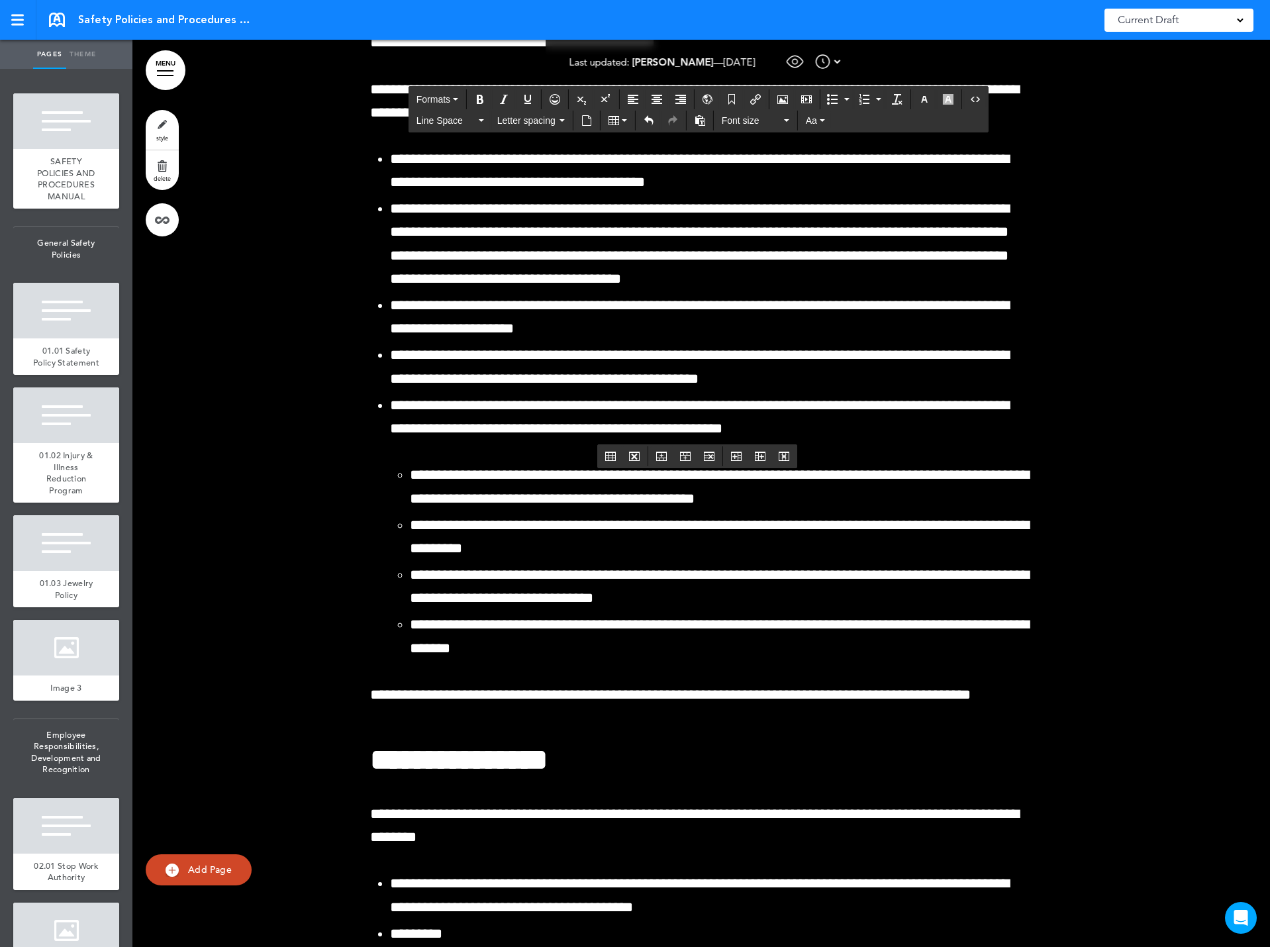
scroll to position [92840, 0]
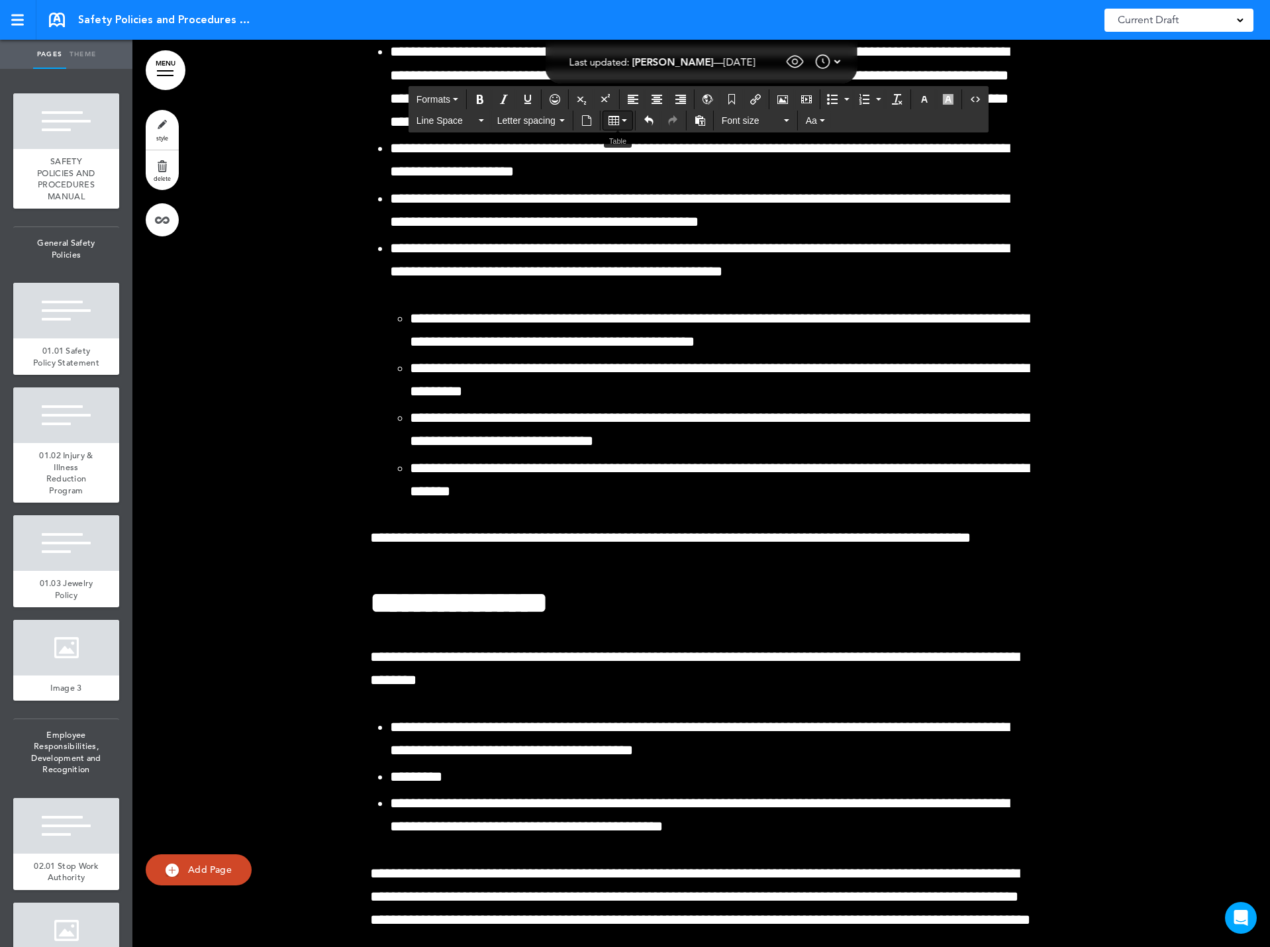
click at [623, 121] on icon "Table" at bounding box center [624, 120] width 5 height 3
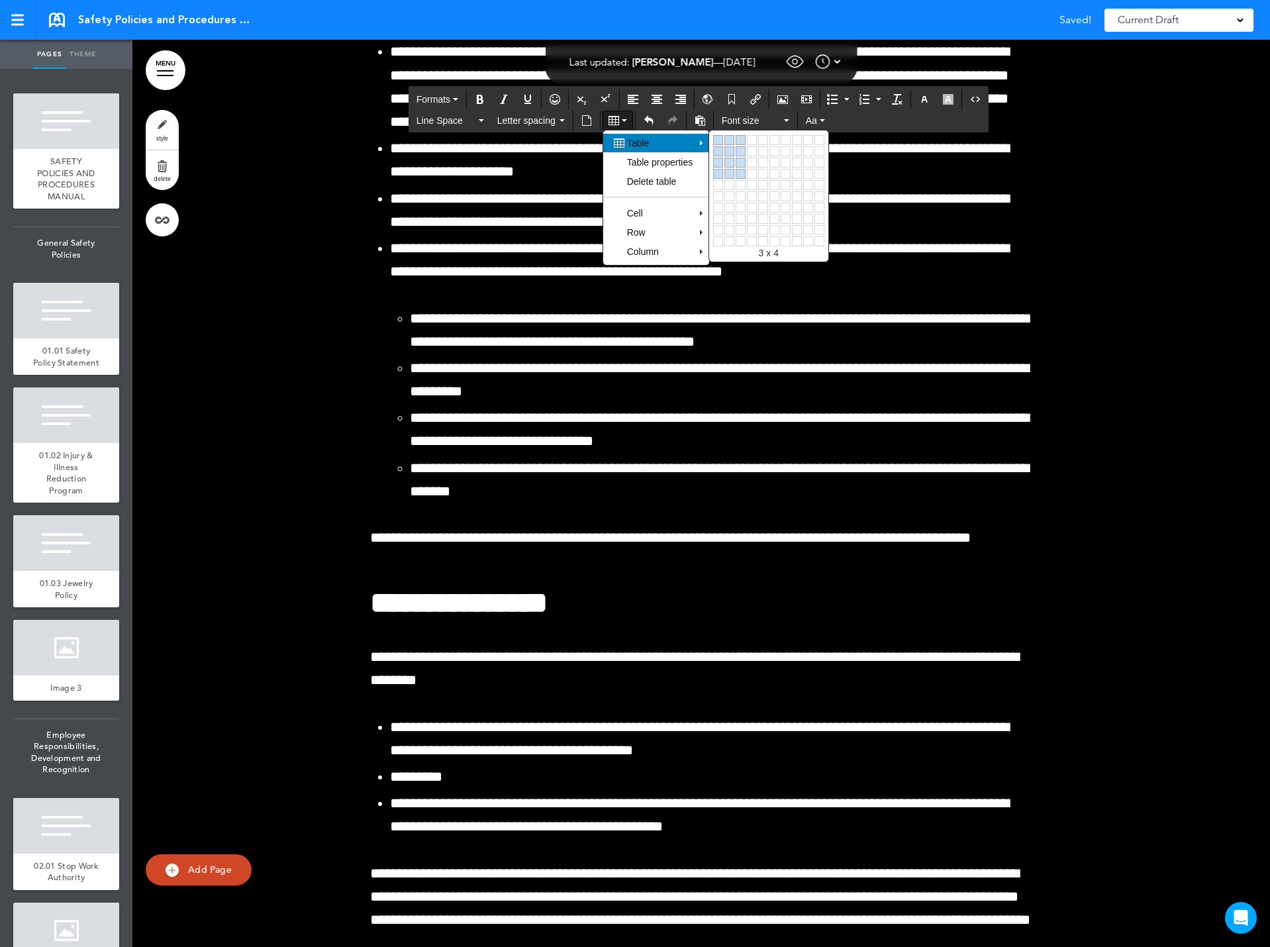
click at [741, 172] on link at bounding box center [741, 174] width 10 height 10
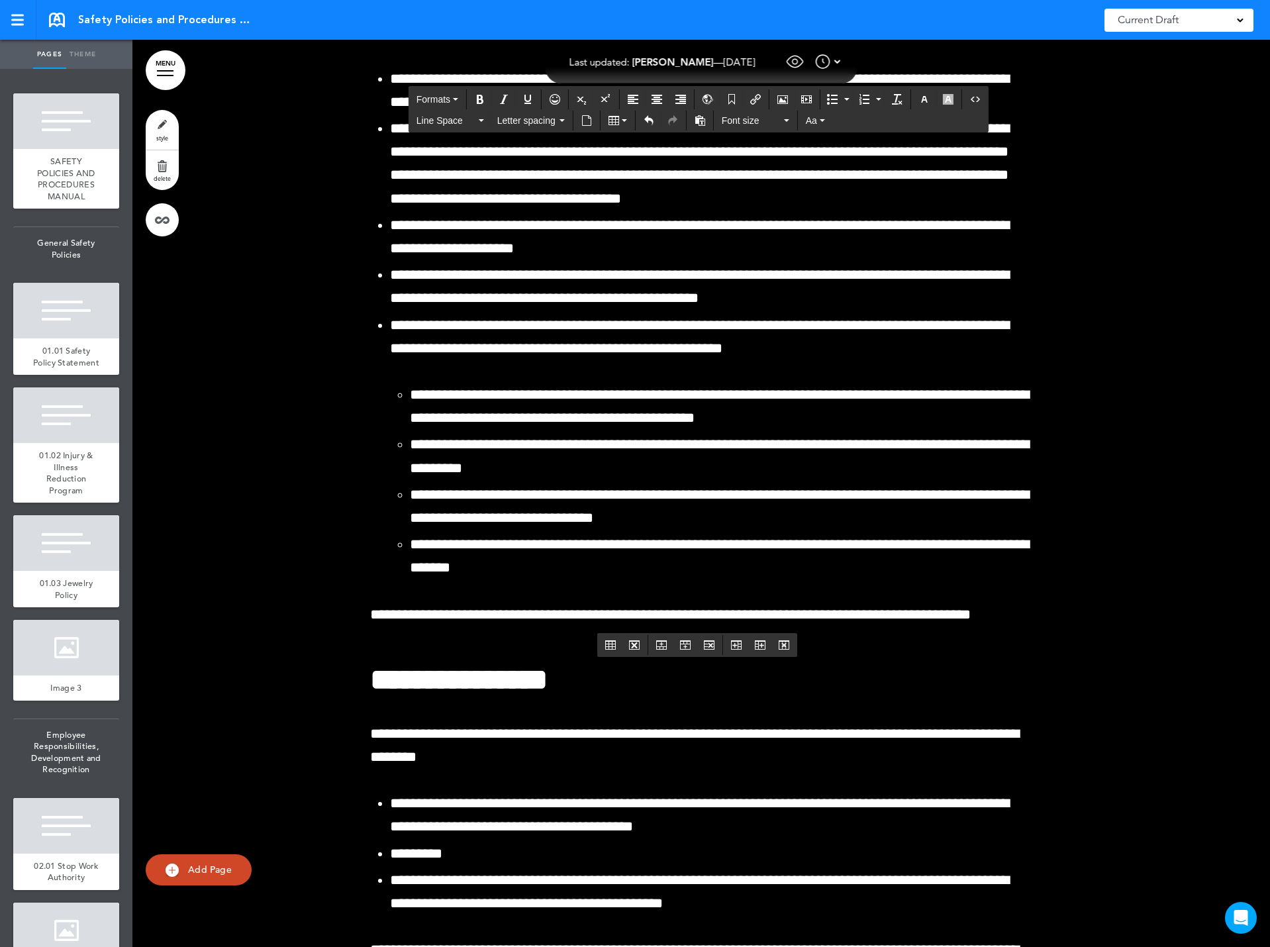
drag, startPoint x: 446, startPoint y: 670, endPoint x: 368, endPoint y: 669, distance: 78.2
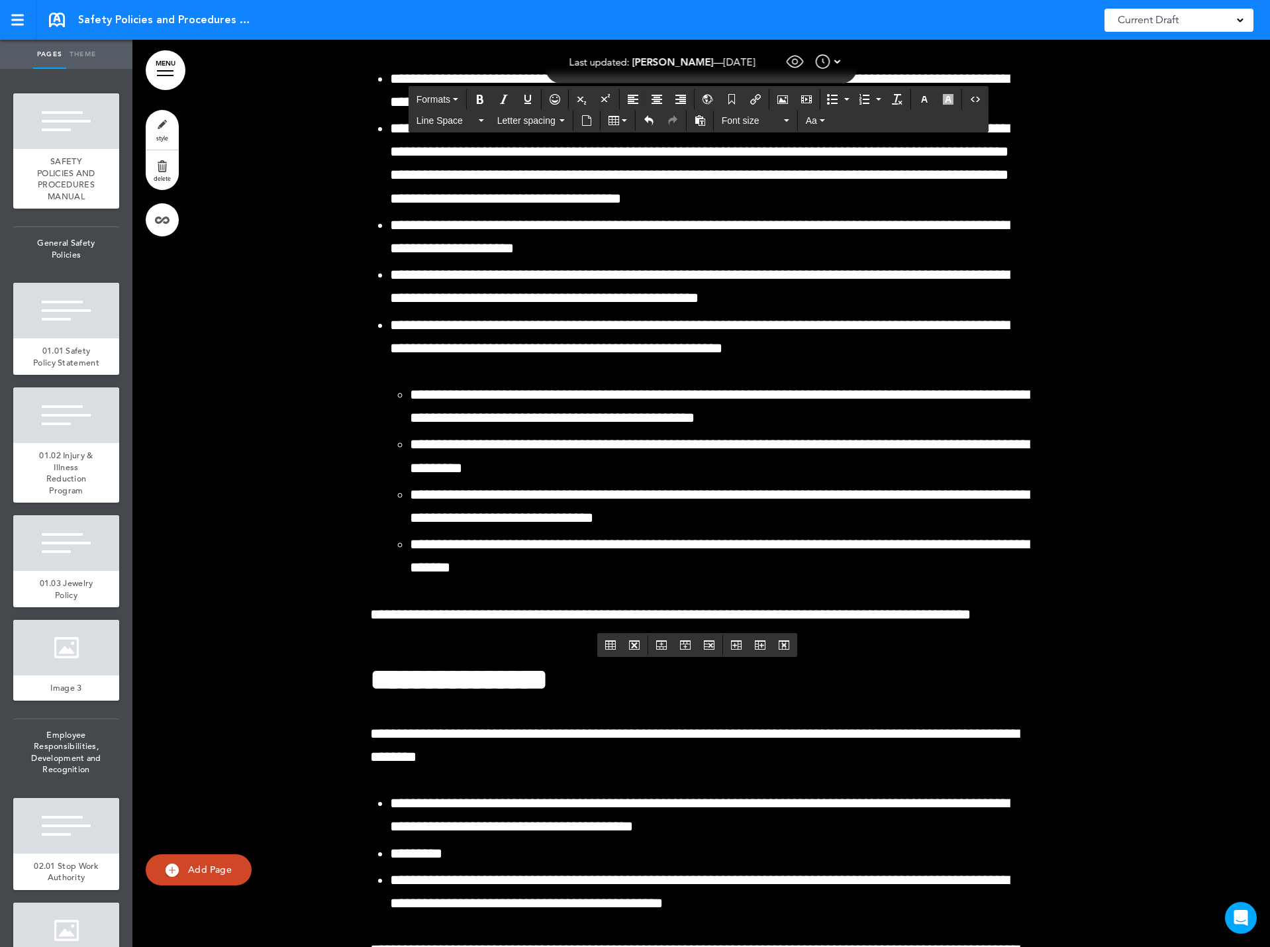
drag, startPoint x: 984, startPoint y: 672, endPoint x: 447, endPoint y: 670, distance: 536.6
click at [924, 100] on icon "button" at bounding box center [924, 99] width 11 height 11
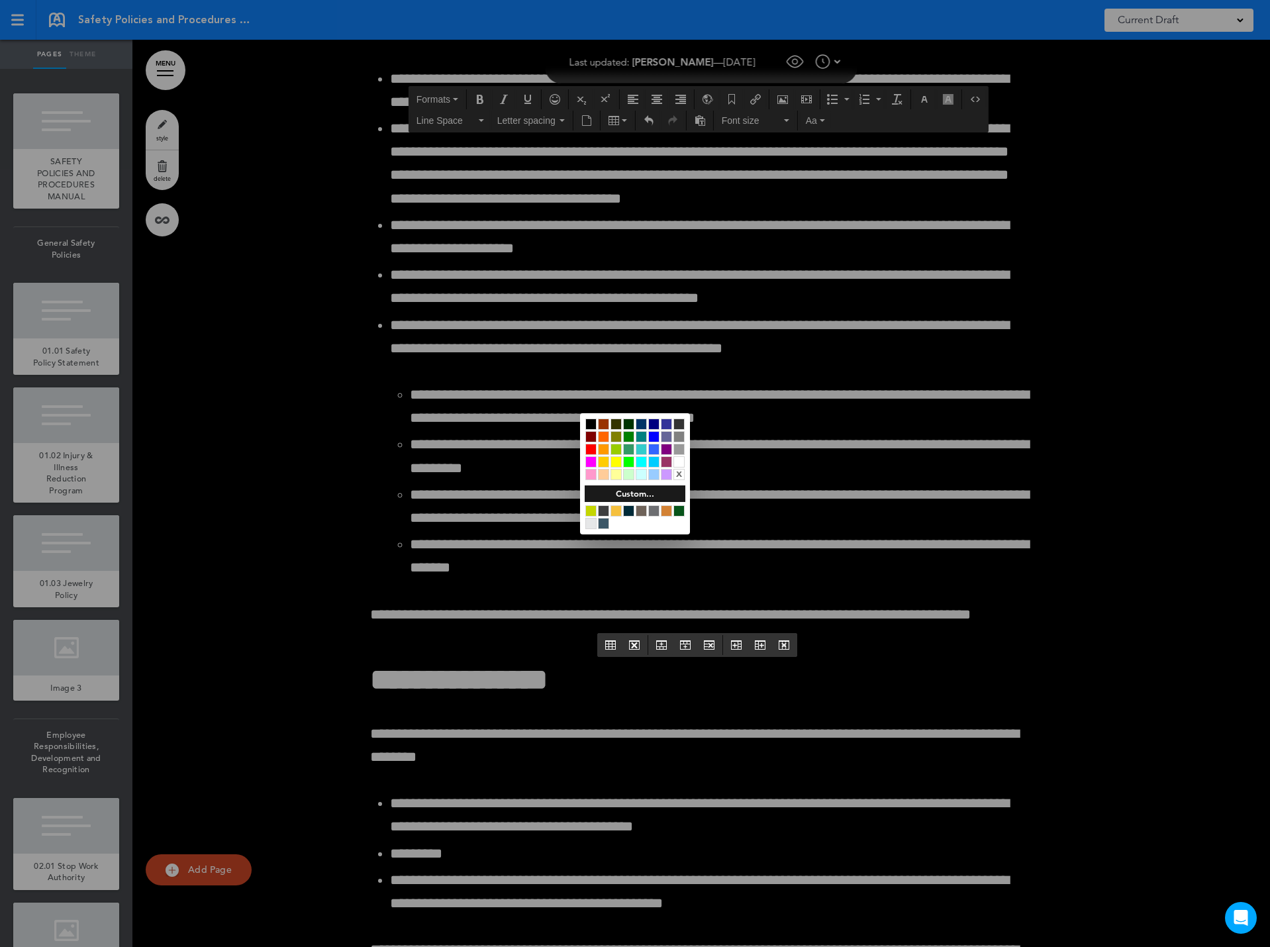
click at [680, 459] on div at bounding box center [679, 461] width 11 height 11
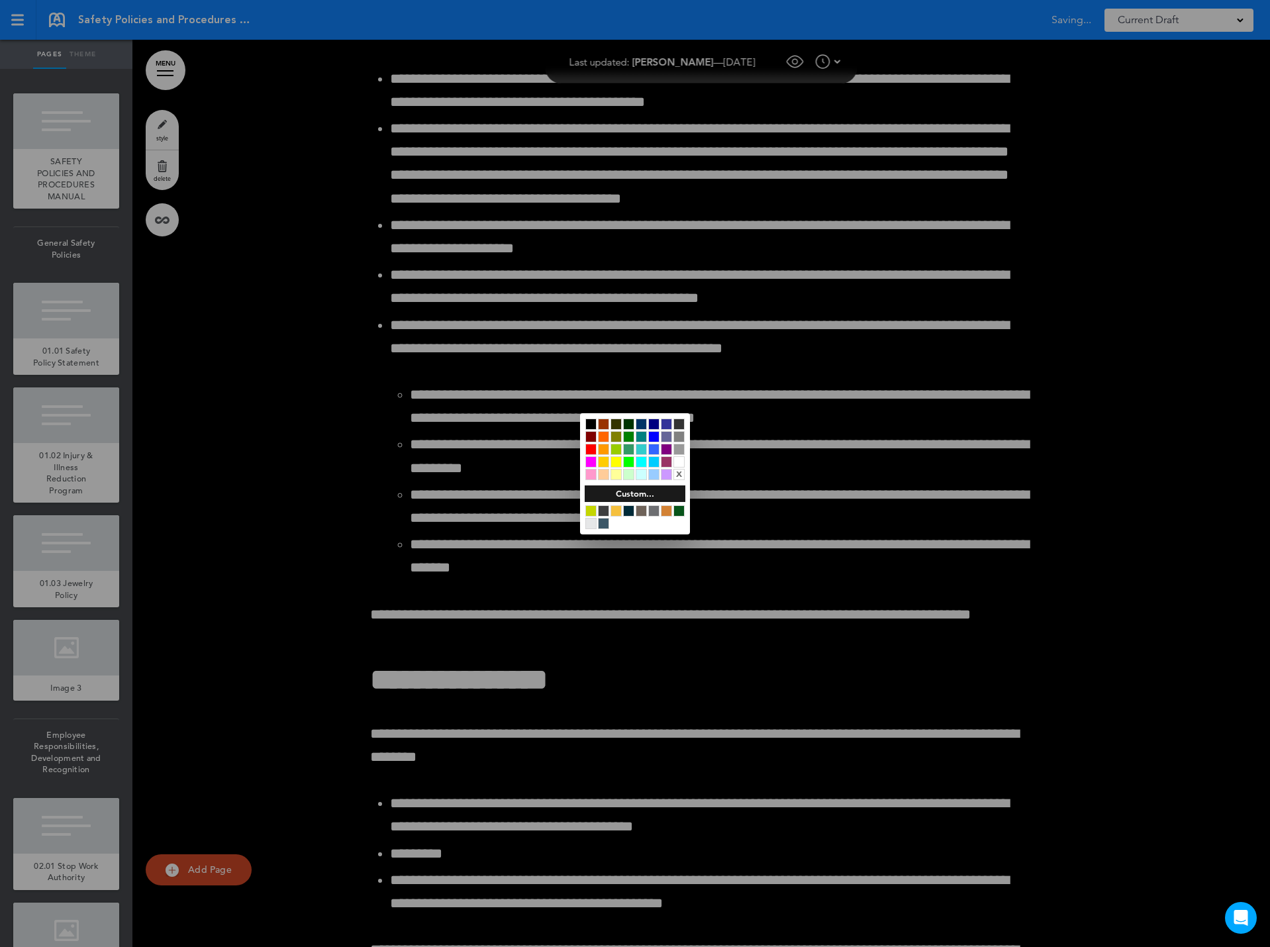
click at [478, 98] on div at bounding box center [635, 473] width 1270 height 947
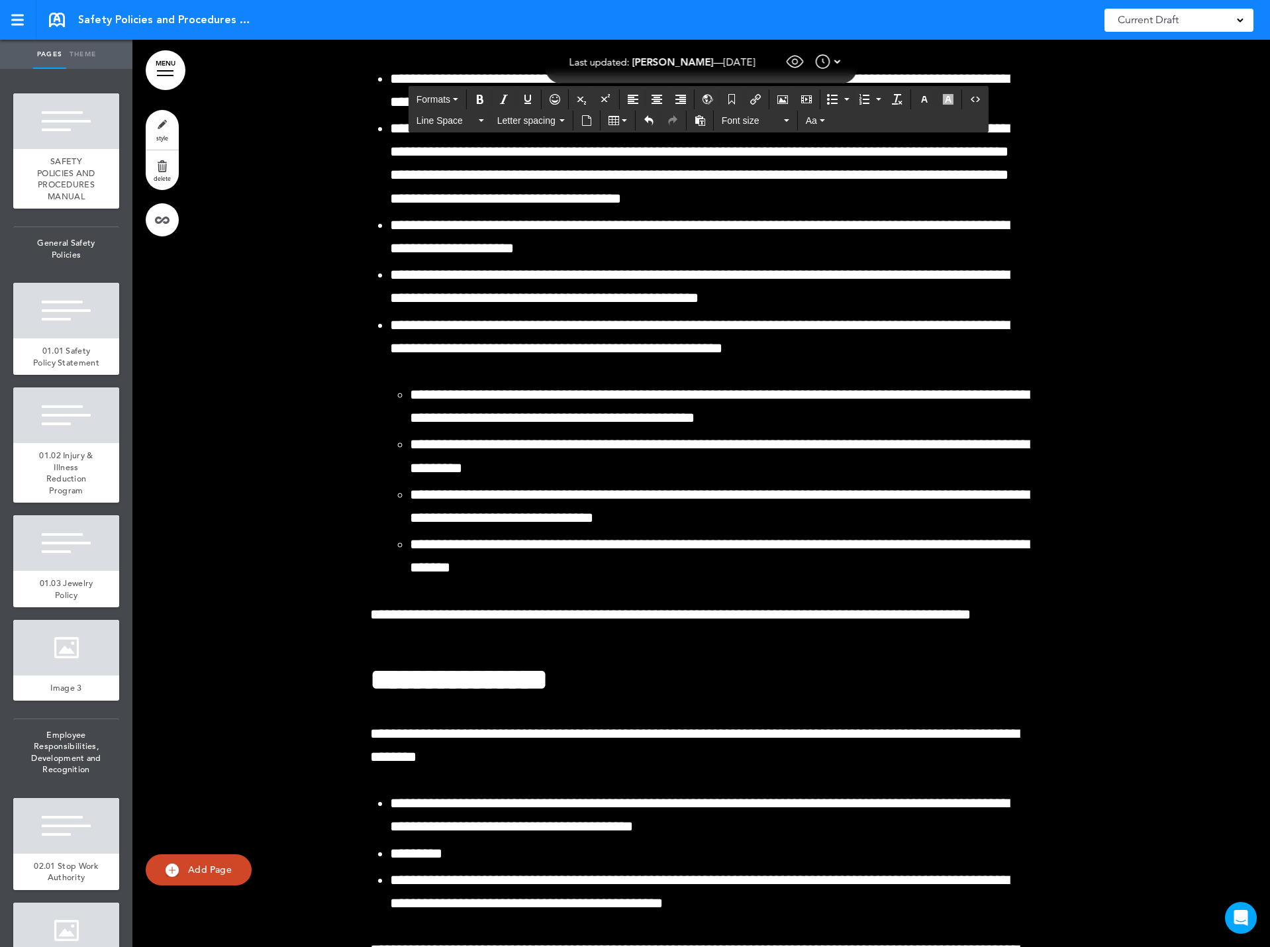
drag, startPoint x: 371, startPoint y: 671, endPoint x: 976, endPoint y: 662, distance: 605.5
click at [480, 97] on icon "Bold" at bounding box center [480, 99] width 11 height 11
click at [656, 98] on icon "Align center" at bounding box center [657, 99] width 11 height 11
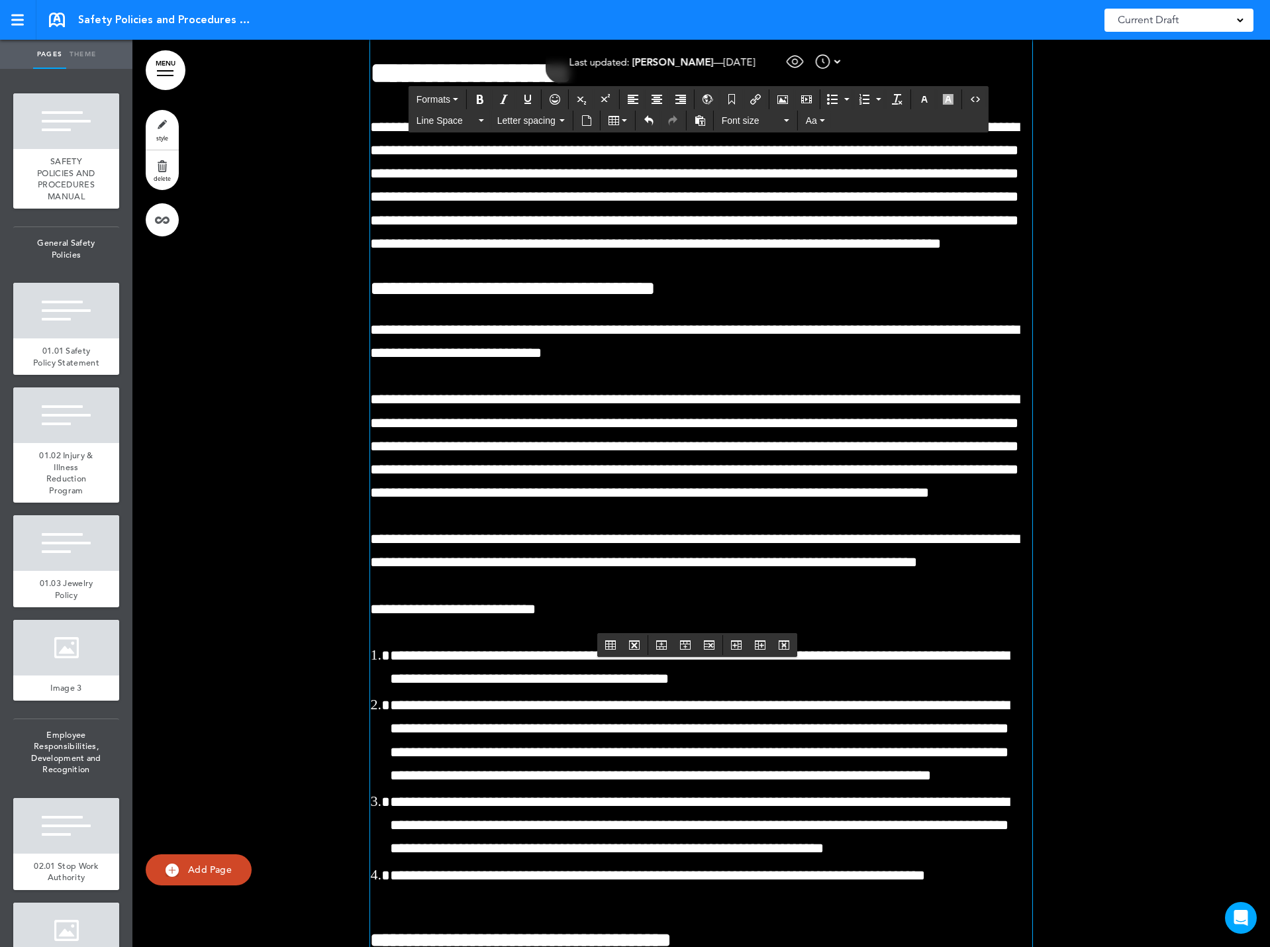
scroll to position [96483, 0]
